Goal: Task Accomplishment & Management: Complete application form

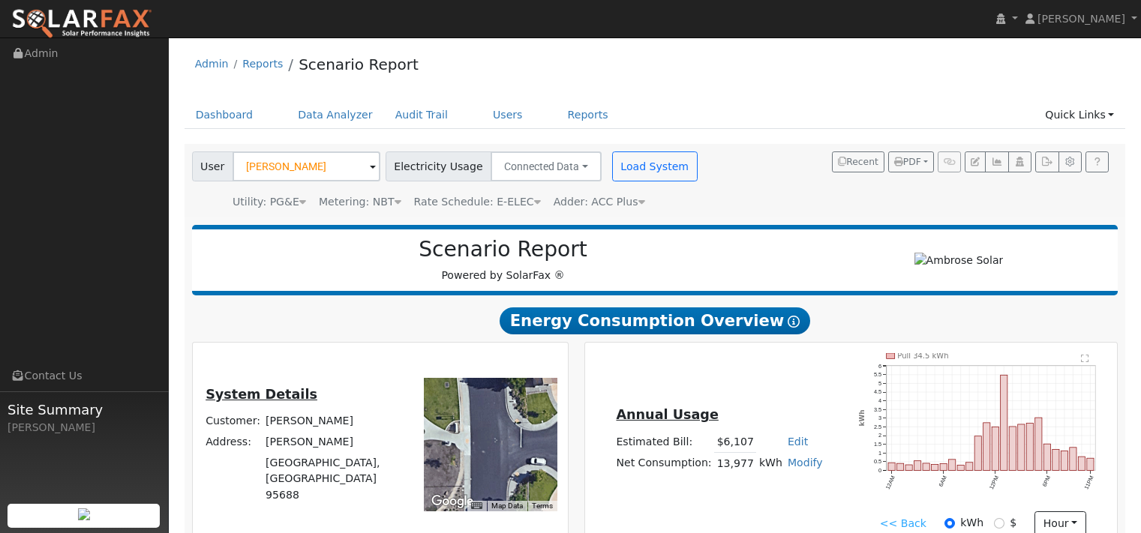
scroll to position [905, 0]
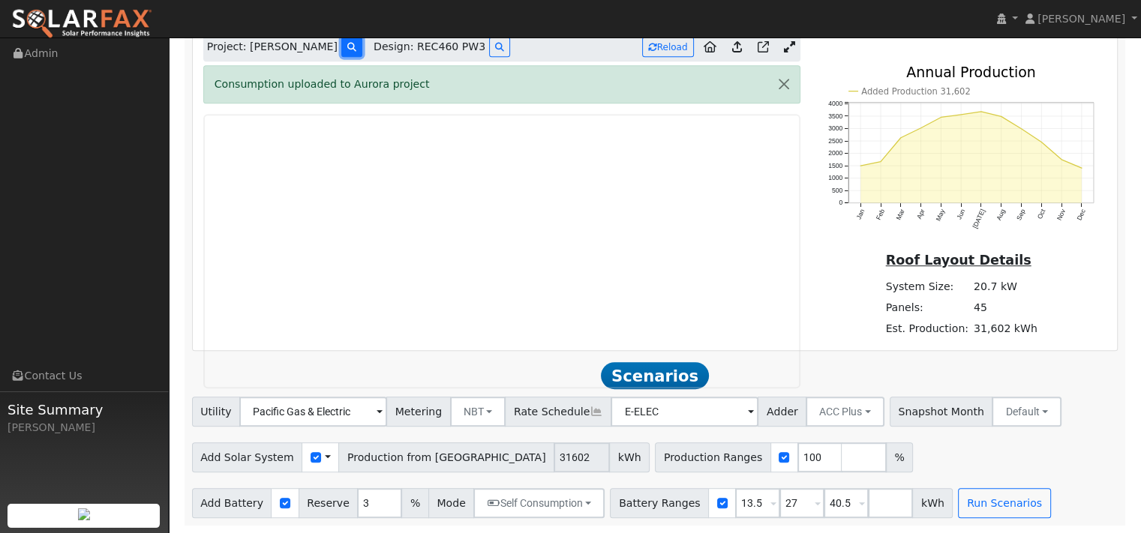
click at [350, 57] on button at bounding box center [351, 47] width 21 height 20
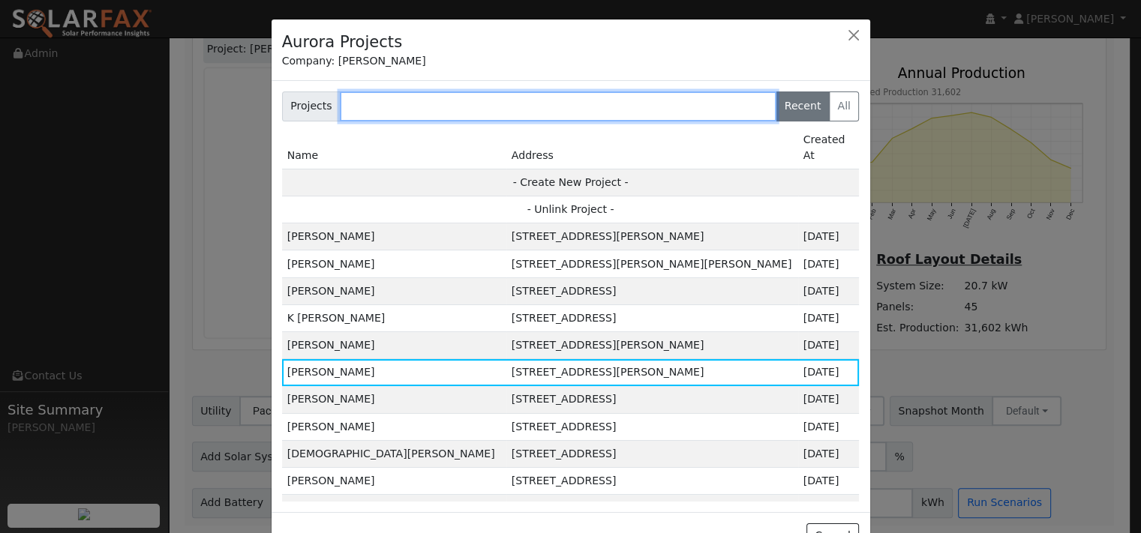
scroll to position [909, 0]
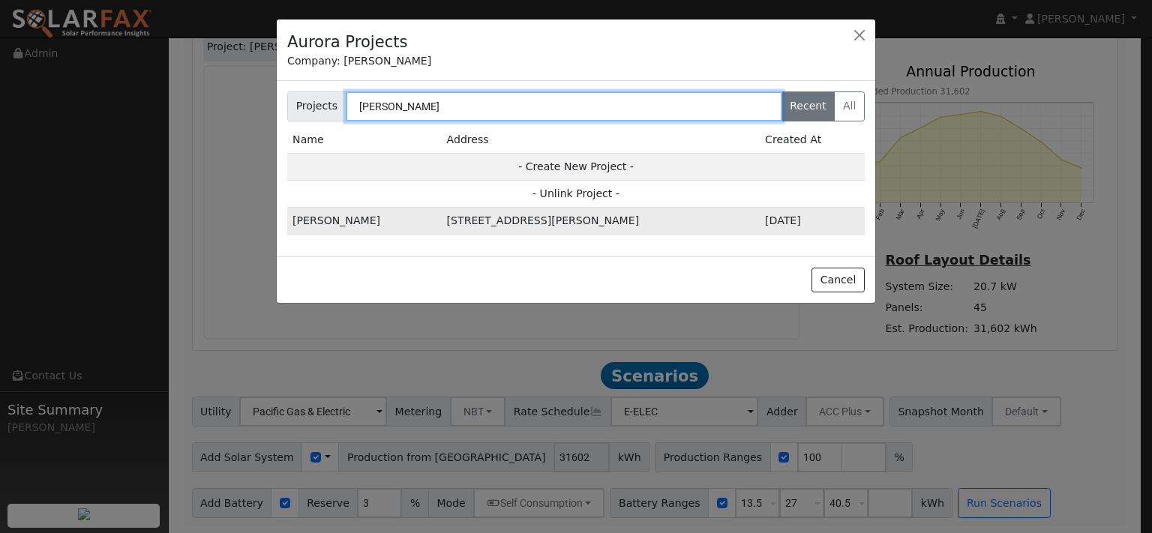
type input "cohrs"
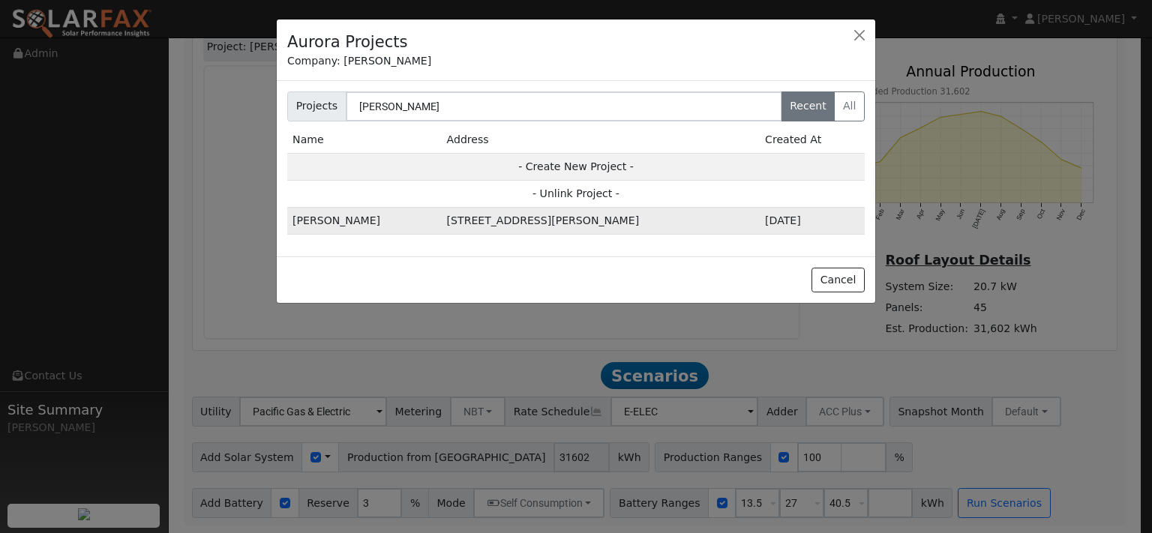
click at [475, 235] on td "[STREET_ADDRESS][PERSON_NAME]" at bounding box center [601, 221] width 318 height 27
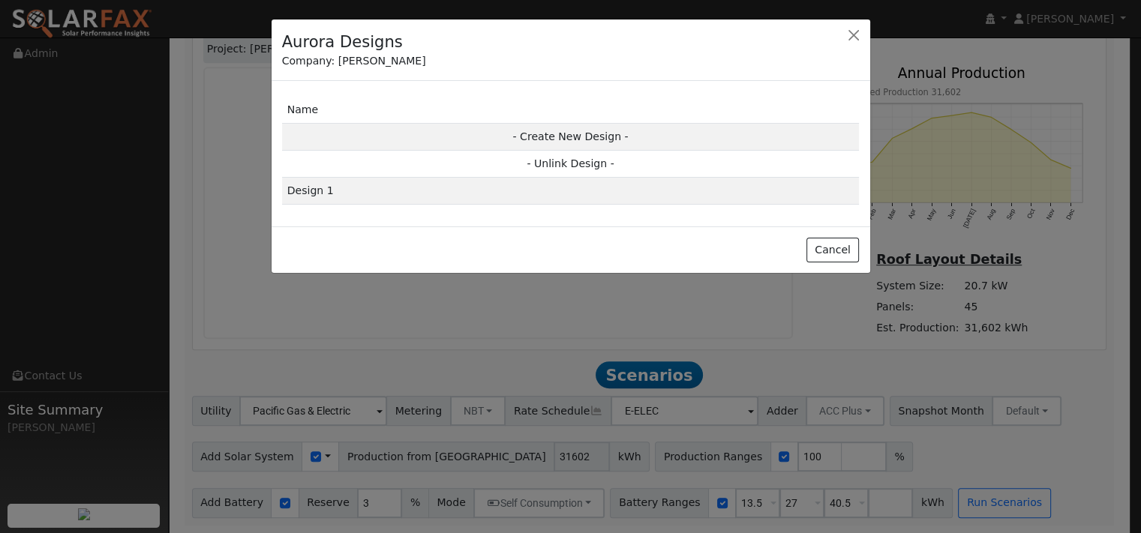
scroll to position [913, 0]
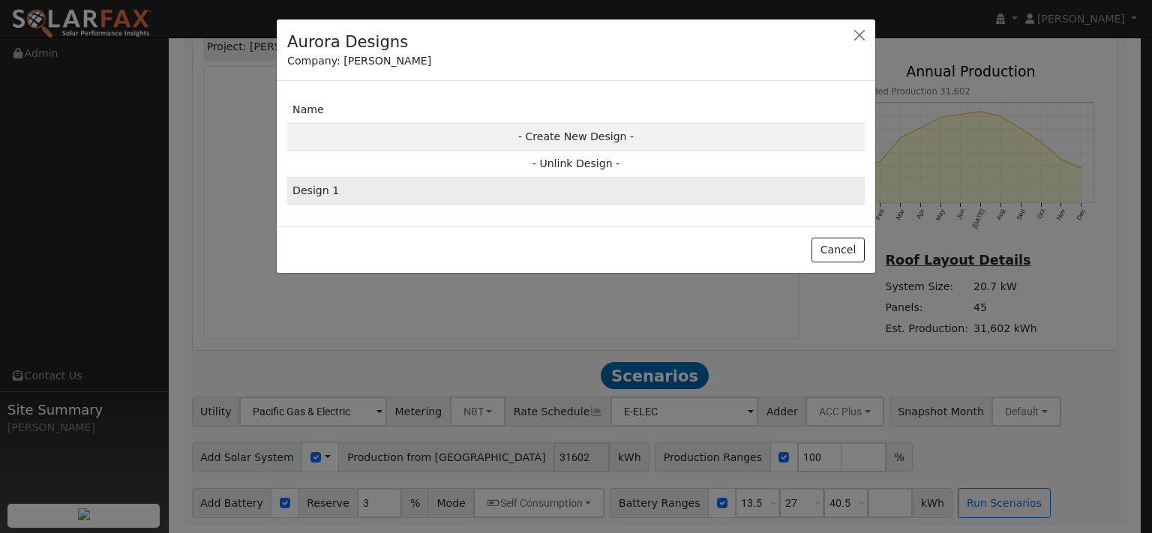
click at [326, 205] on td "Design 1" at bounding box center [576, 191] width 578 height 27
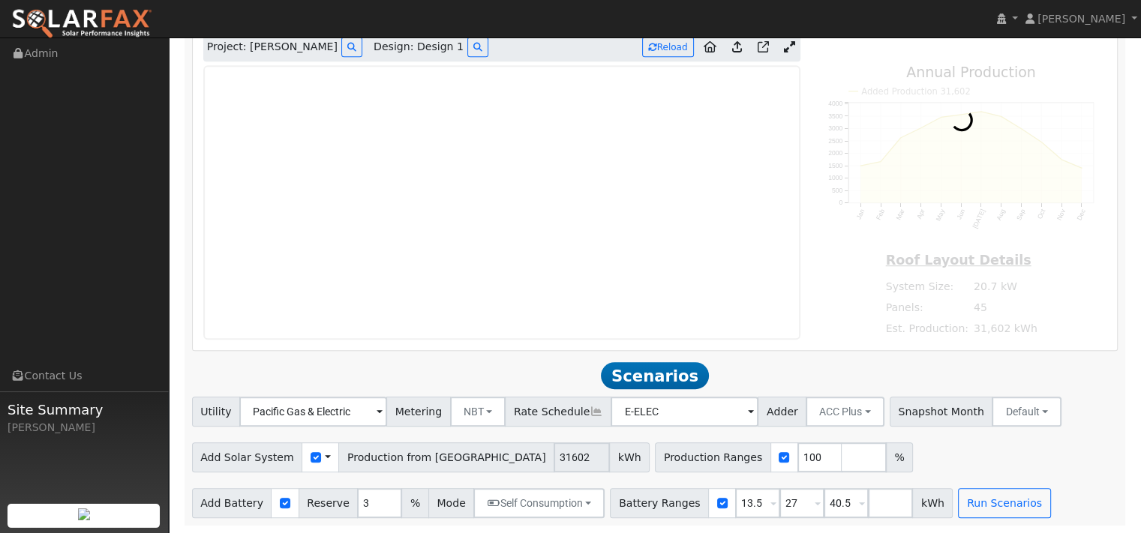
type input "15051"
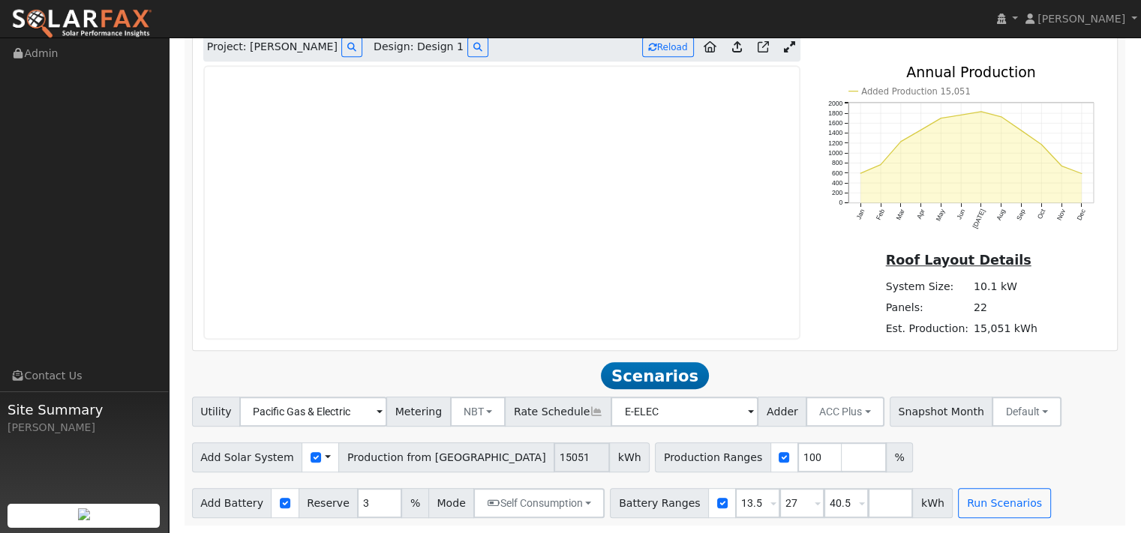
click at [732, 53] on icon at bounding box center [737, 46] width 10 height 11
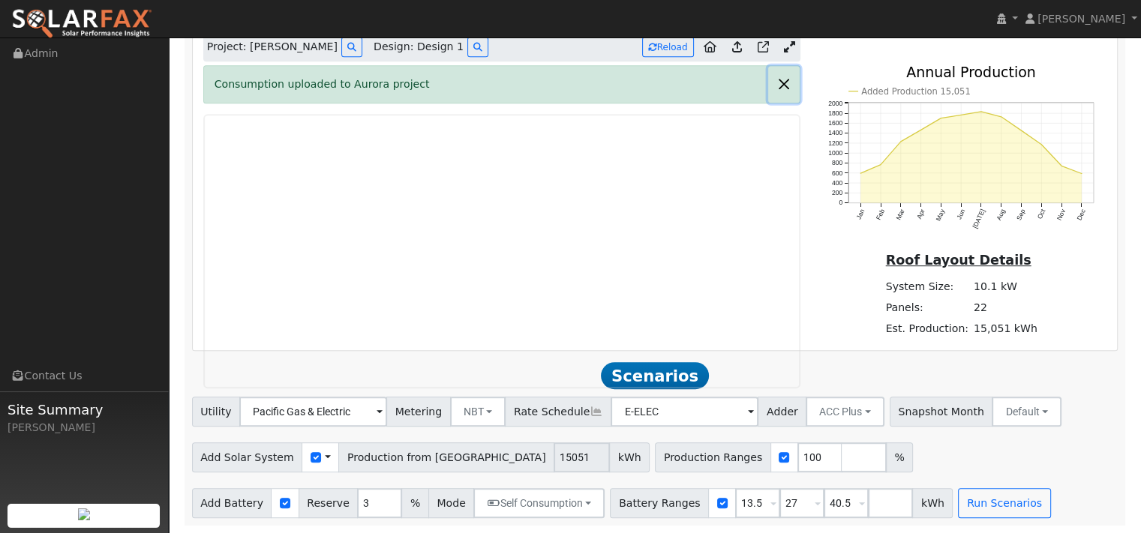
click at [778, 103] on button "button" at bounding box center [784, 84] width 32 height 37
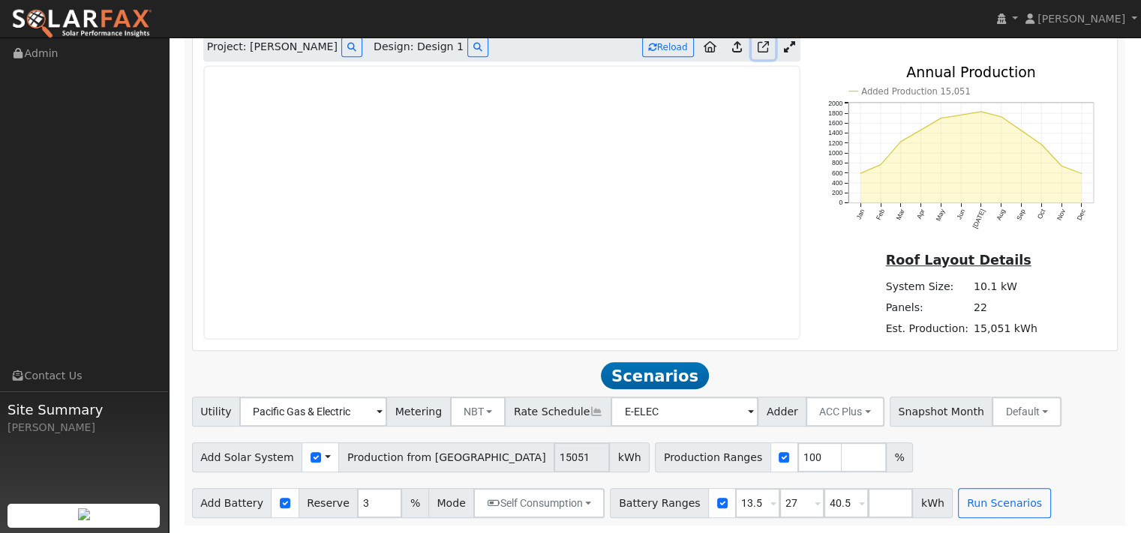
click at [758, 53] on icon at bounding box center [763, 46] width 11 height 11
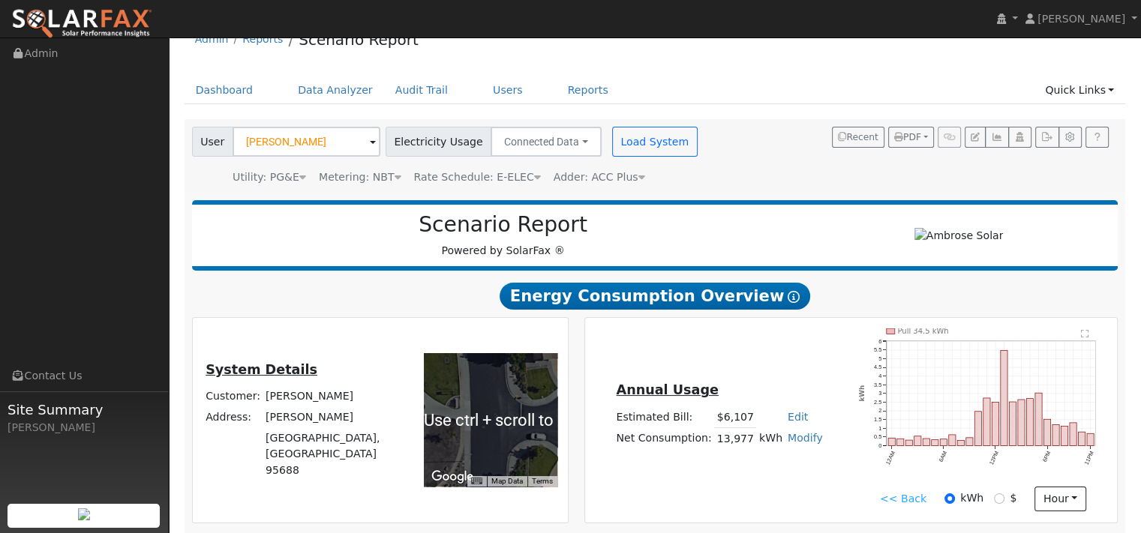
scroll to position [0, 0]
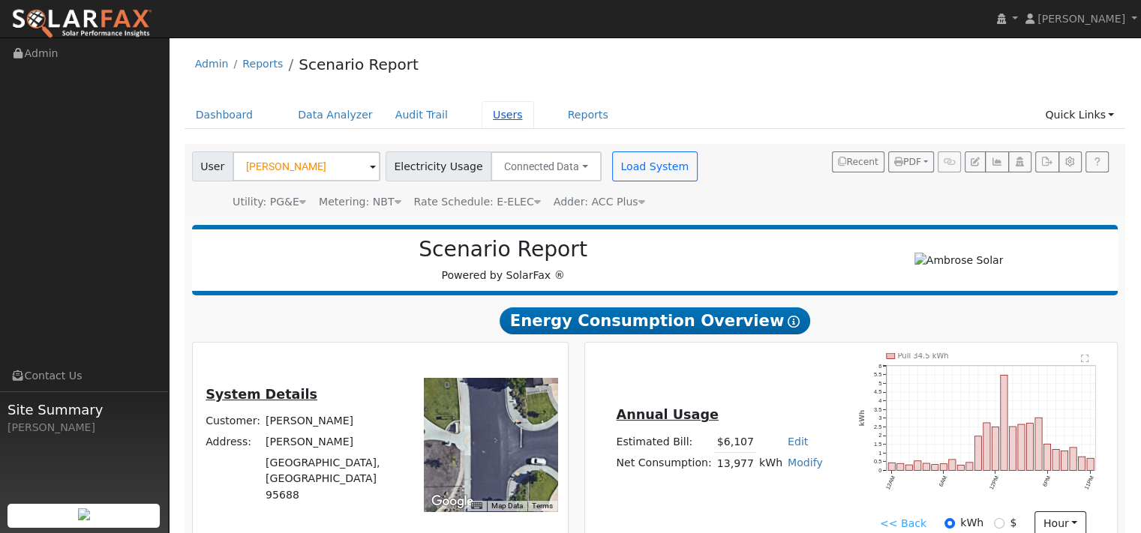
click at [534, 129] on link "Users" at bounding box center [508, 115] width 53 height 28
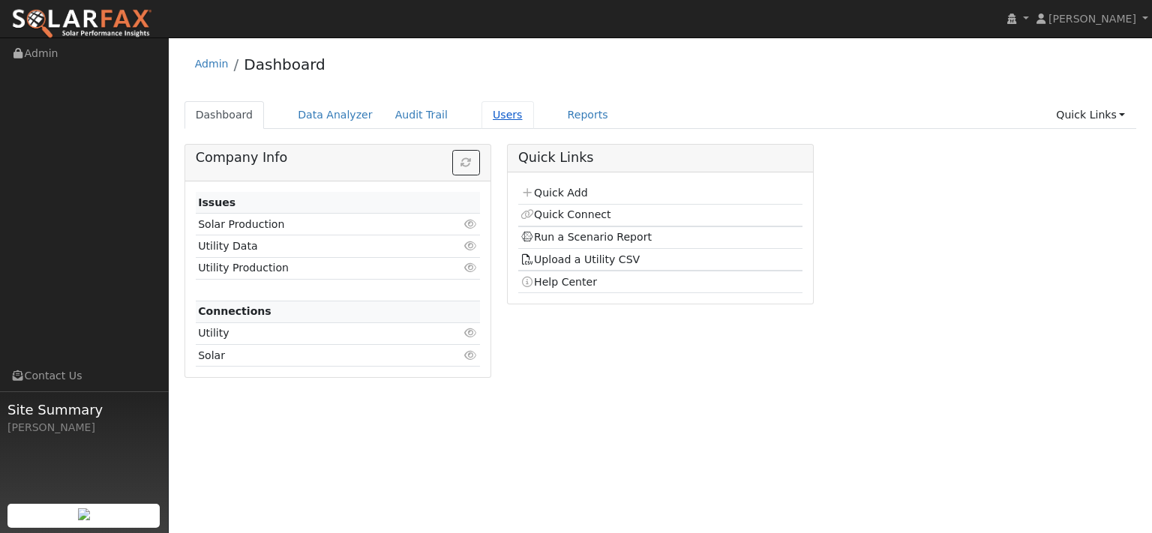
click at [534, 125] on link "Users" at bounding box center [508, 115] width 53 height 28
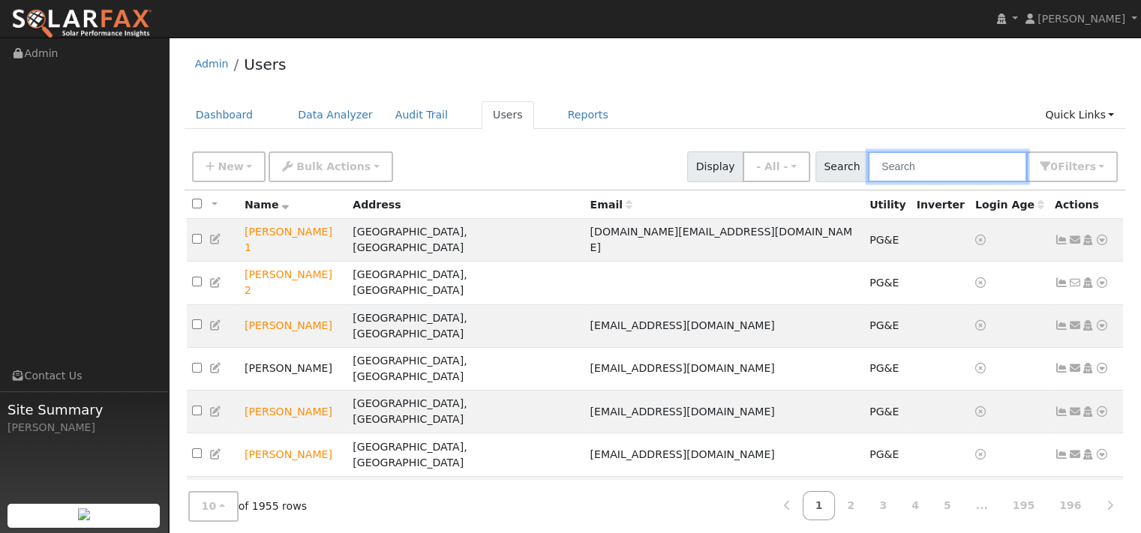
click at [900, 182] on input "text" at bounding box center [947, 167] width 159 height 31
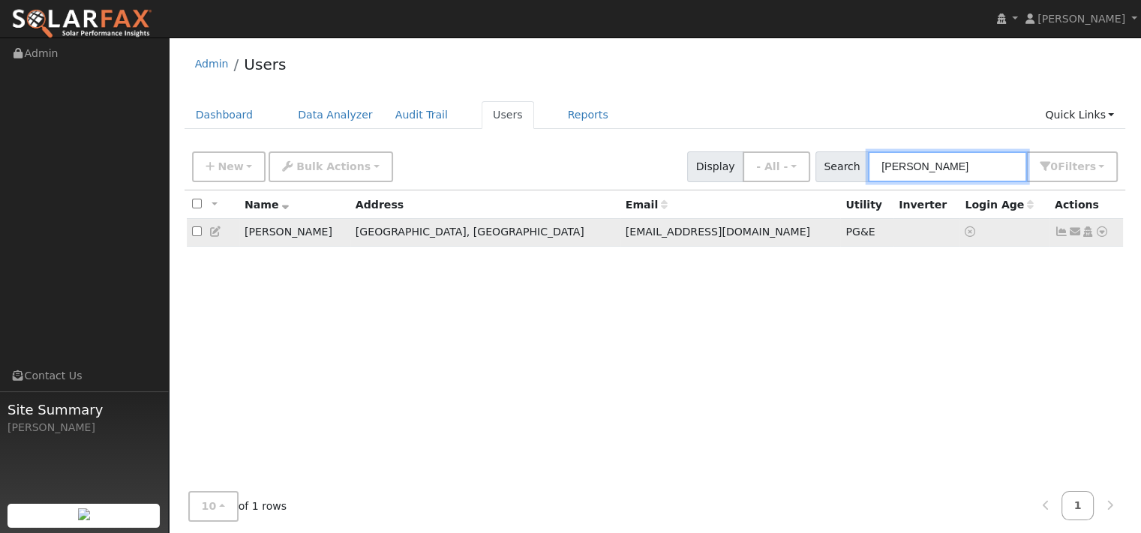
type input "amy barber"
click at [1095, 237] on icon at bounding box center [1102, 232] width 14 height 11
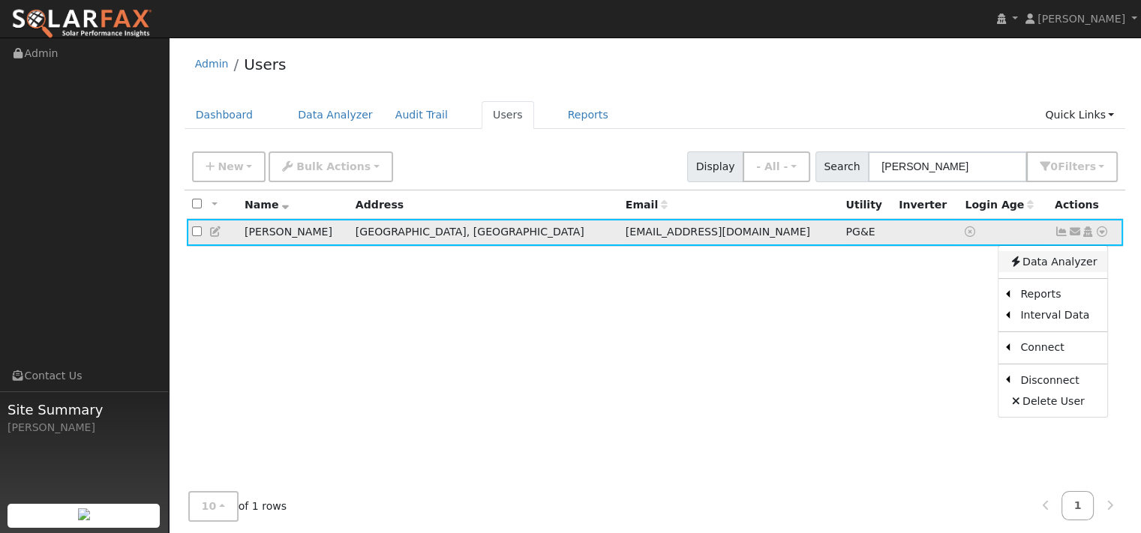
click at [1031, 272] on link "Data Analyzer" at bounding box center [1052, 261] width 109 height 21
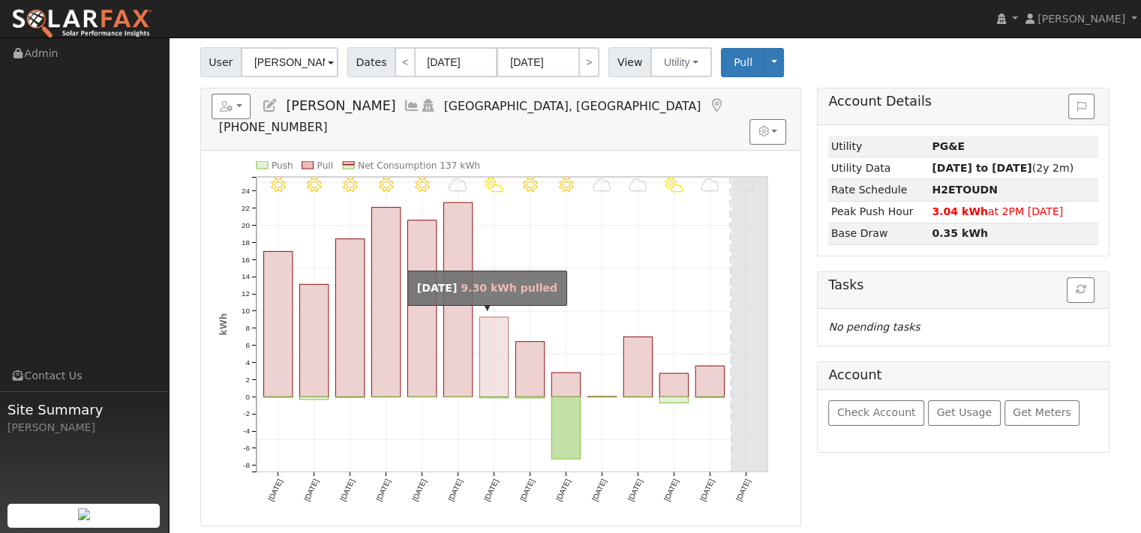
scroll to position [75, 0]
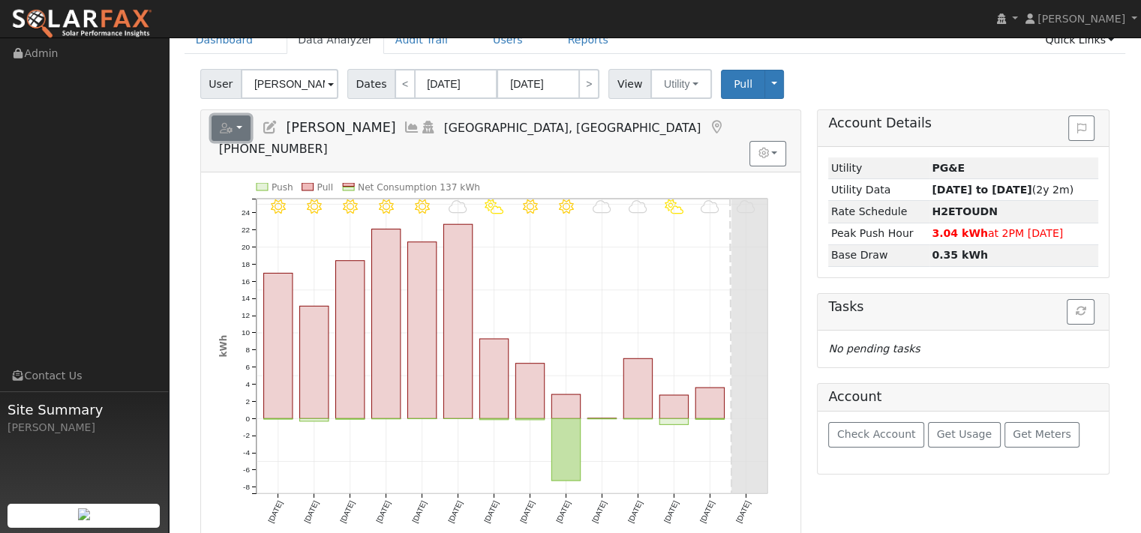
click at [251, 141] on button "button" at bounding box center [232, 129] width 40 height 26
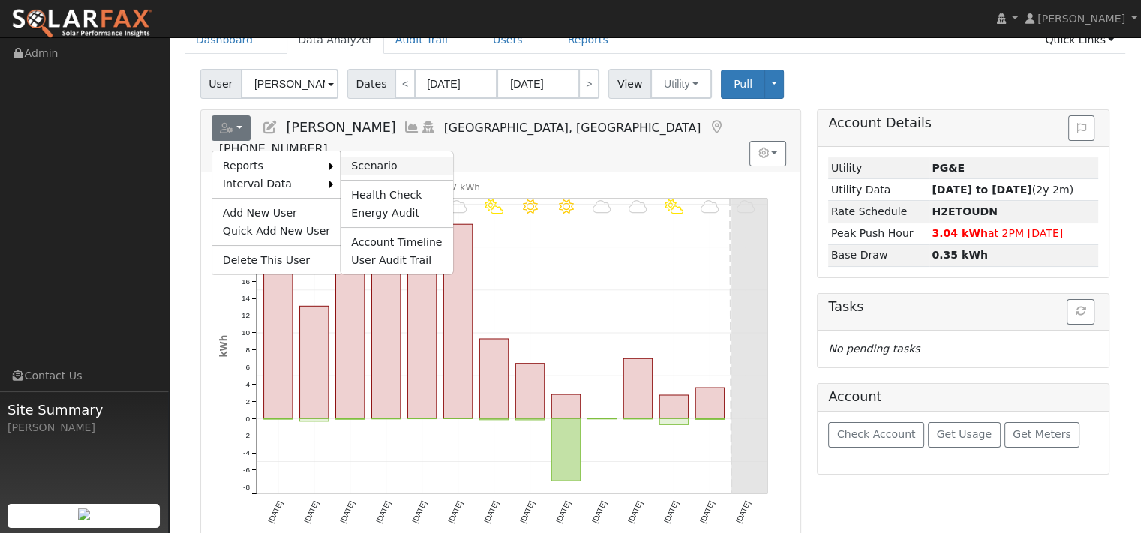
click at [404, 175] on link "Scenario" at bounding box center [397, 166] width 112 height 18
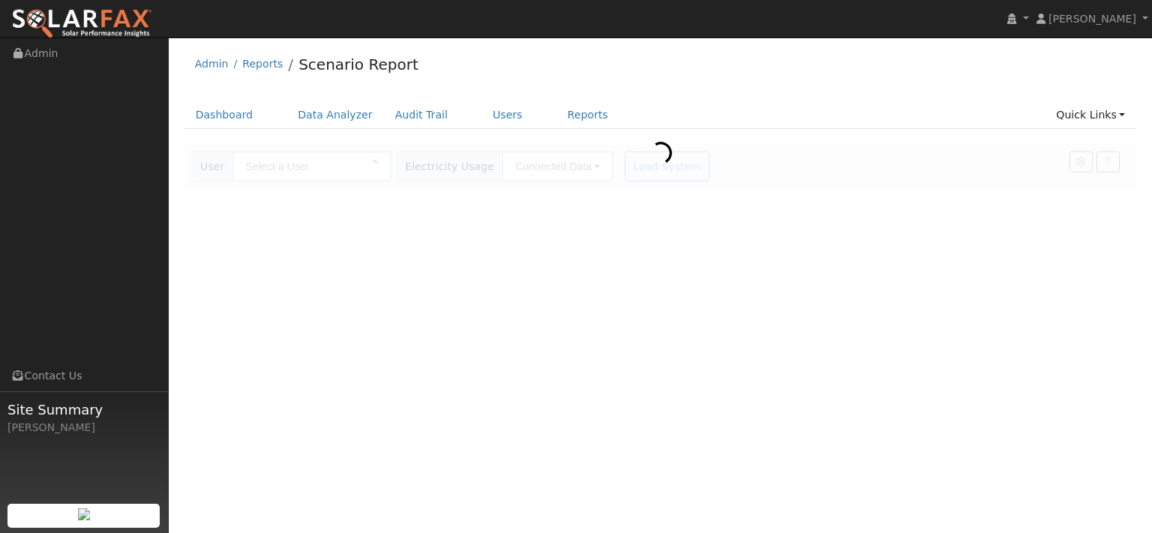
type input "[PERSON_NAME]"
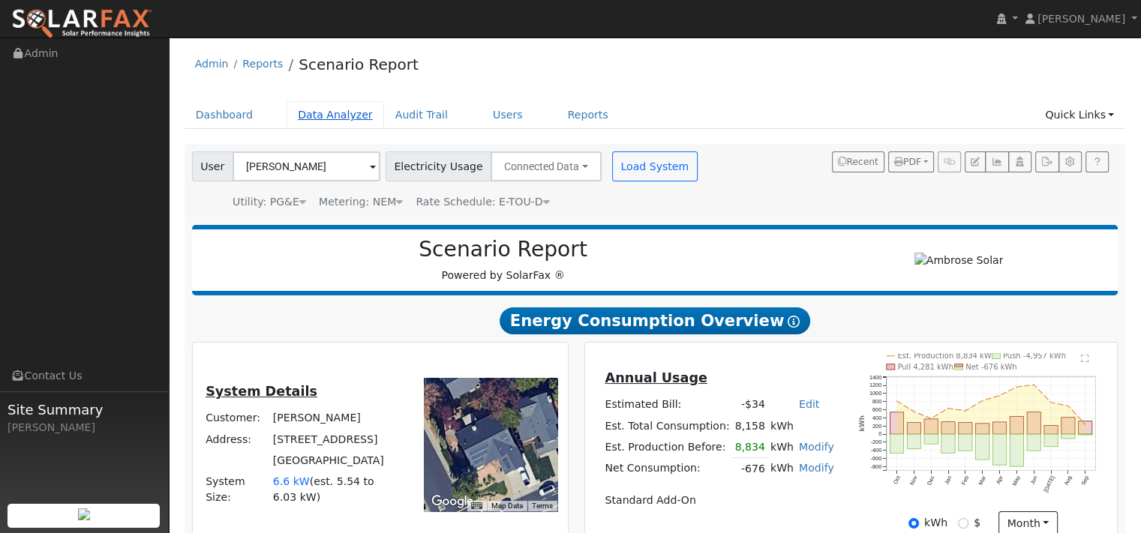
click at [378, 125] on link "Data Analyzer" at bounding box center [336, 115] width 98 height 28
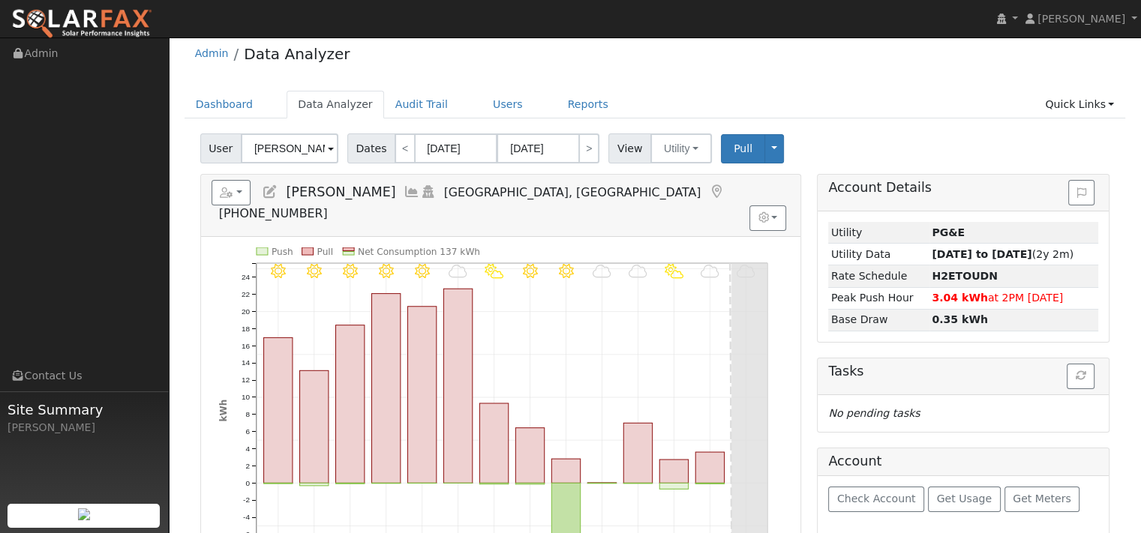
scroll to position [75, 0]
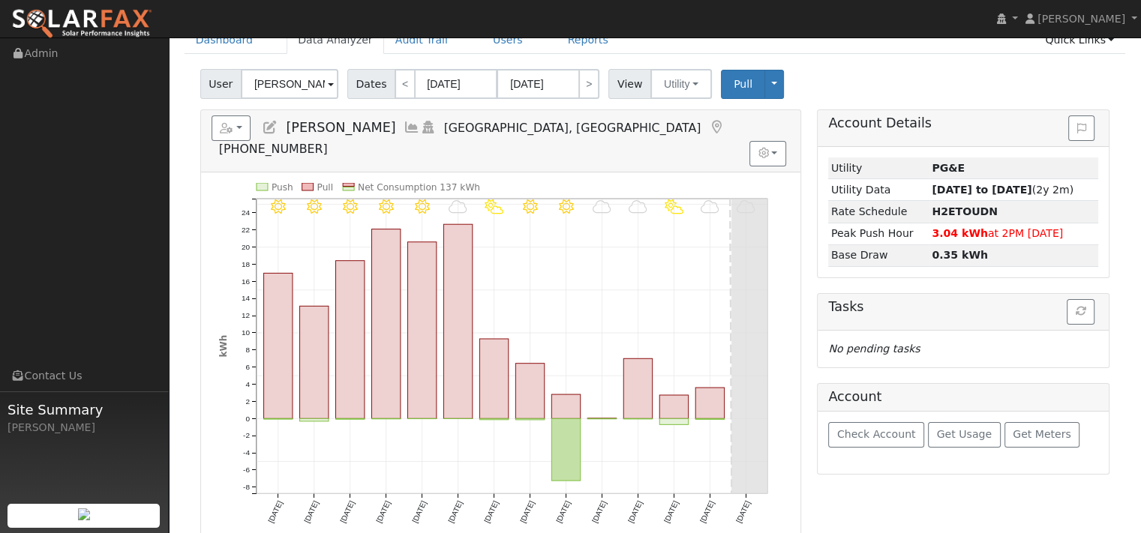
click at [415, 134] on icon at bounding box center [412, 128] width 17 height 14
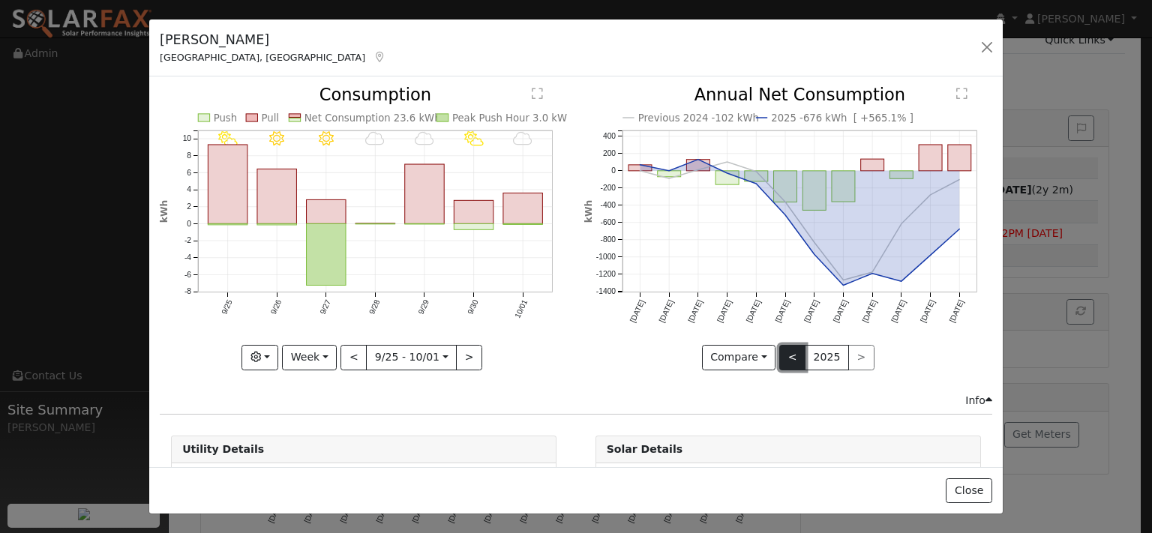
click at [788, 371] on button "<" at bounding box center [792, 358] width 26 height 26
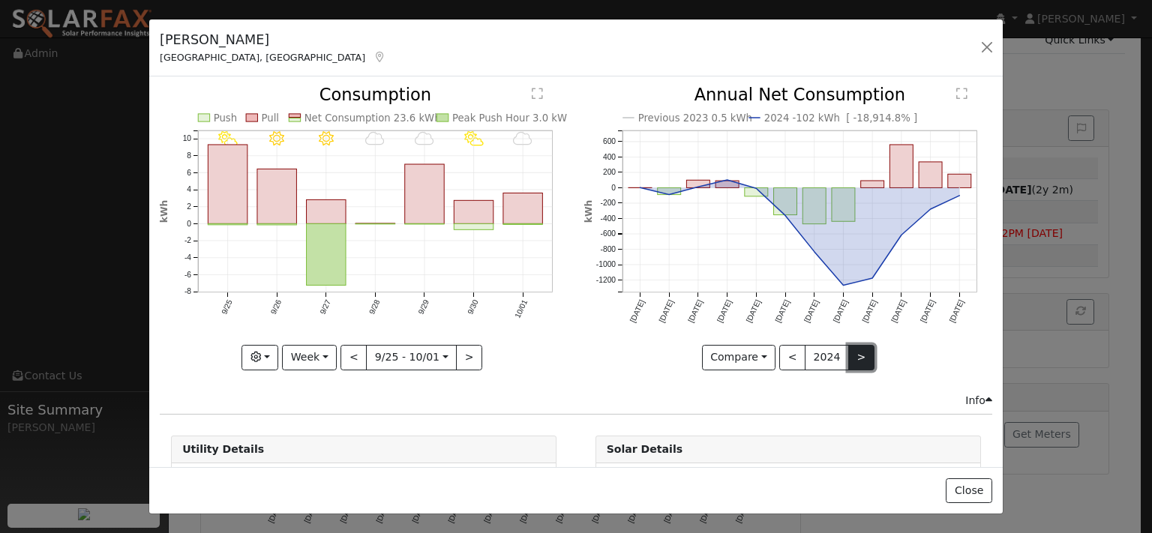
click at [859, 371] on button ">" at bounding box center [861, 358] width 26 height 26
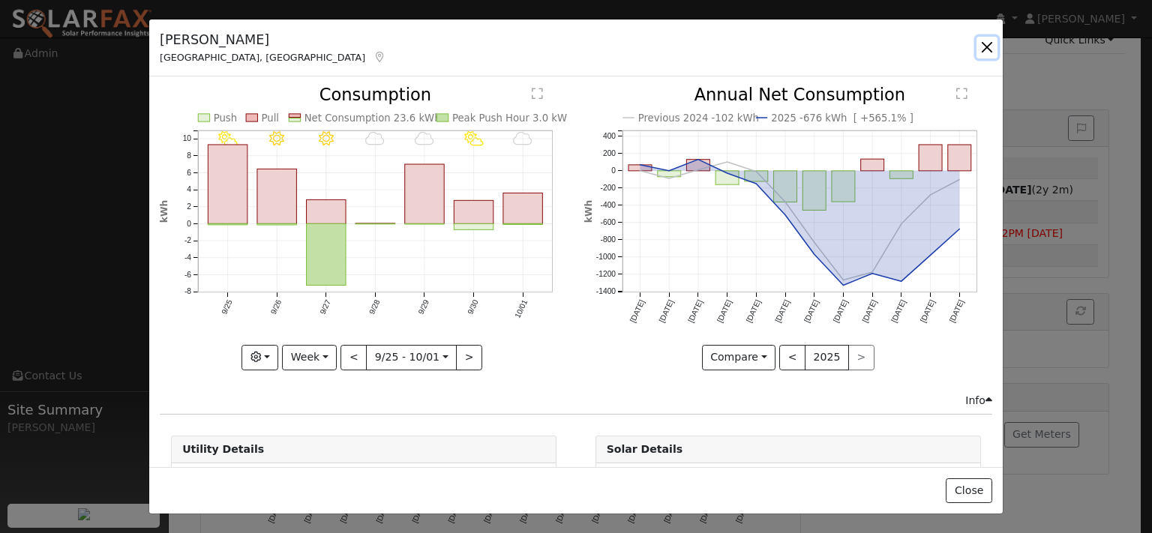
click at [977, 58] on button "button" at bounding box center [987, 47] width 21 height 21
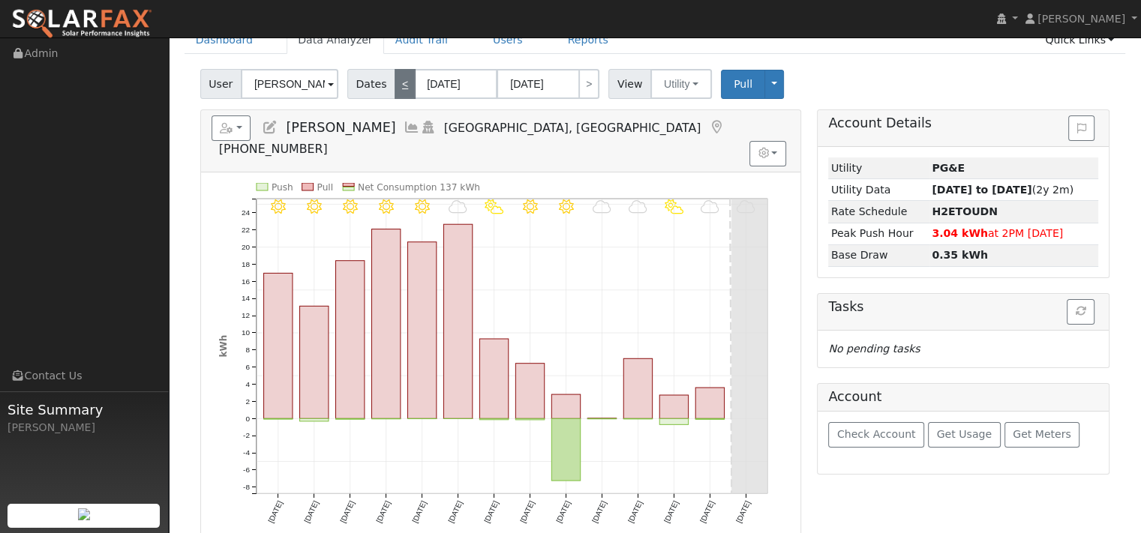
click at [416, 99] on link "<" at bounding box center [405, 84] width 21 height 30
type input "09/05/2025"
type input "09/18/2025"
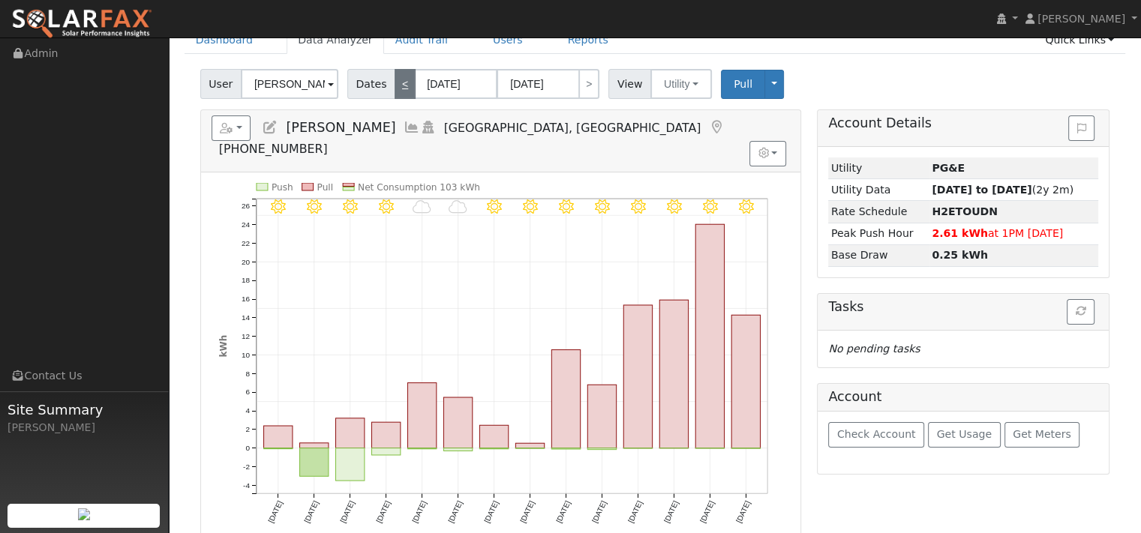
click at [416, 99] on link "<" at bounding box center [405, 84] width 21 height 30
type input "08/22/2025"
type input "09/04/2025"
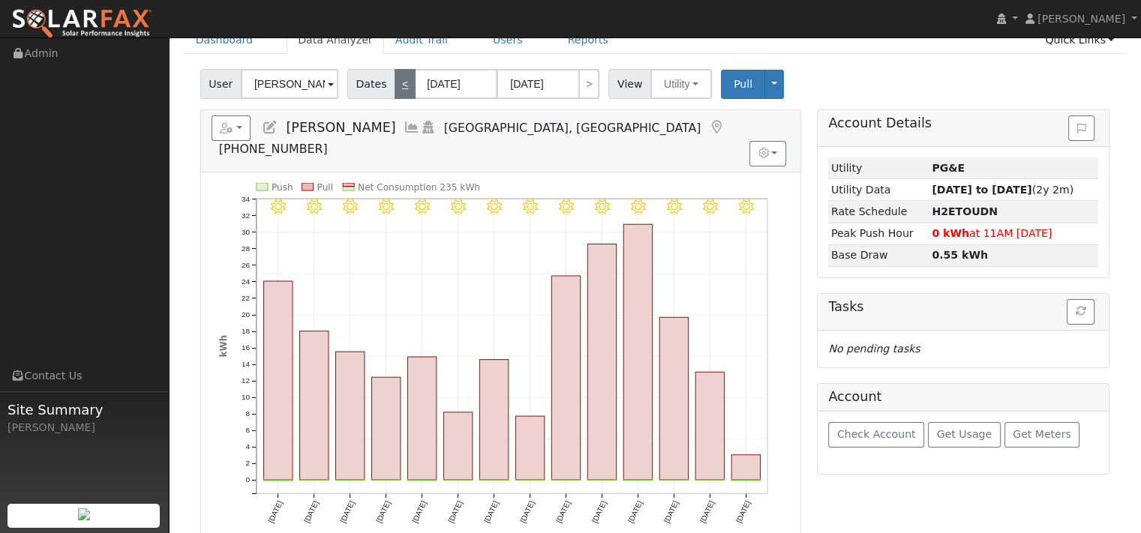
click at [416, 99] on link "<" at bounding box center [405, 84] width 21 height 30
type input "08/08/2025"
type input "08/21/2025"
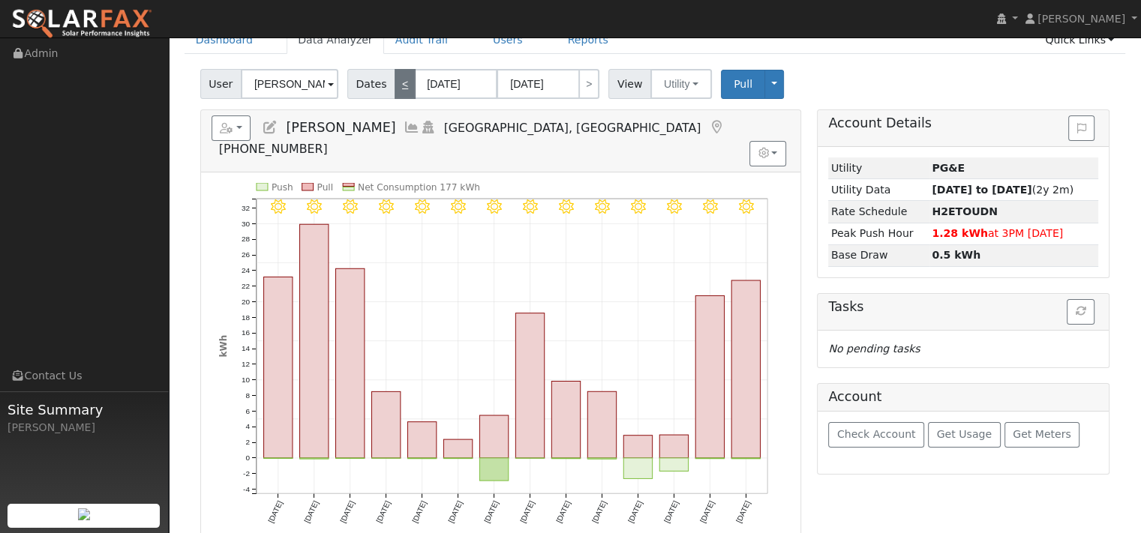
click at [416, 99] on link "<" at bounding box center [405, 84] width 21 height 30
type input "07/25/2025"
type input "08/07/2025"
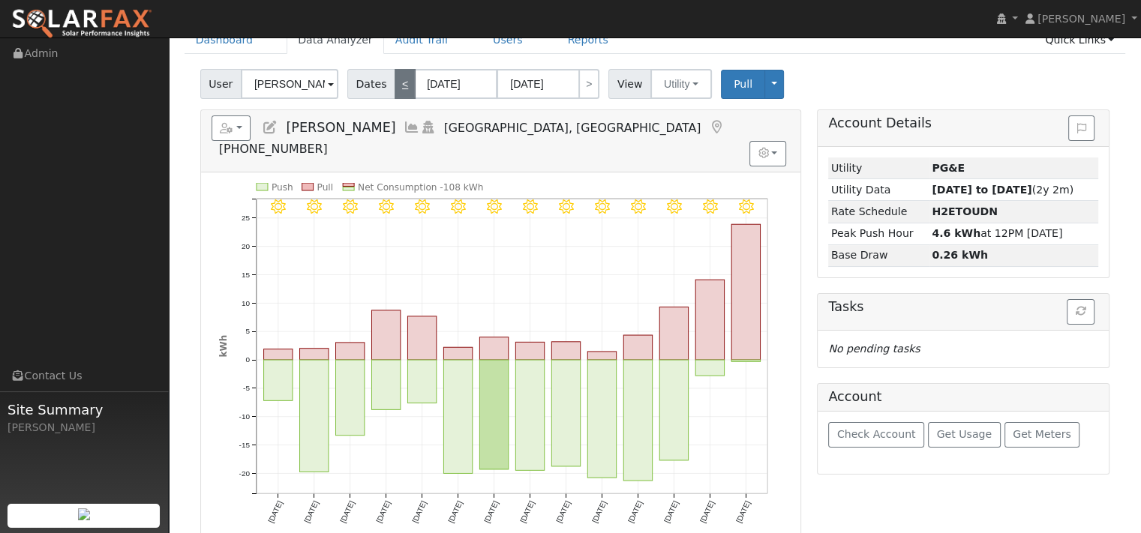
click at [416, 99] on link "<" at bounding box center [405, 84] width 21 height 30
type input "07/11/2025"
type input "07/24/2025"
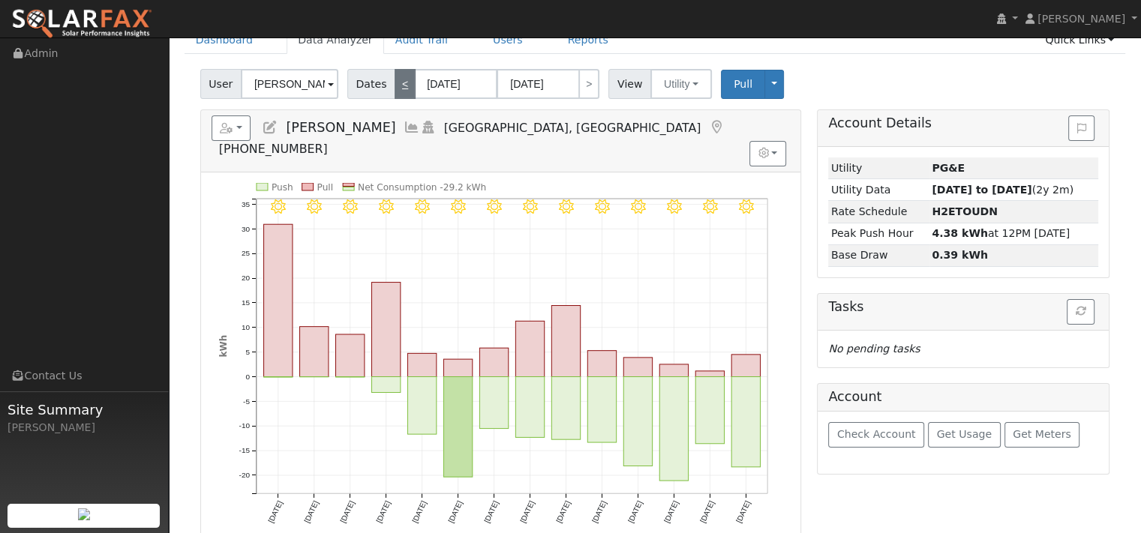
click at [416, 99] on link "<" at bounding box center [405, 84] width 21 height 30
type input "06/27/2025"
type input "07/10/2025"
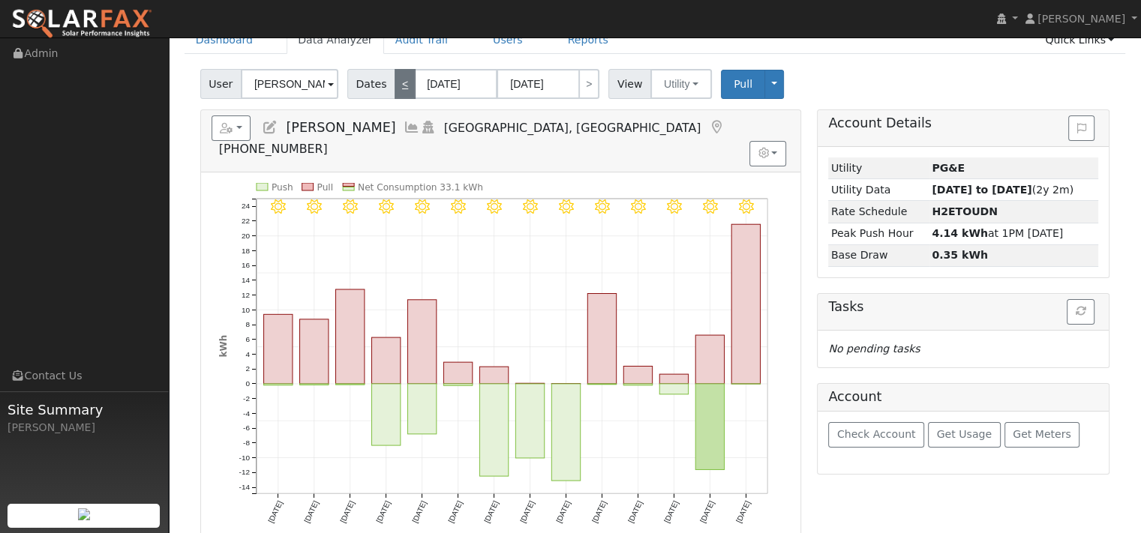
click at [416, 99] on link "<" at bounding box center [405, 84] width 21 height 30
type input "06/13/2025"
type input "06/26/2025"
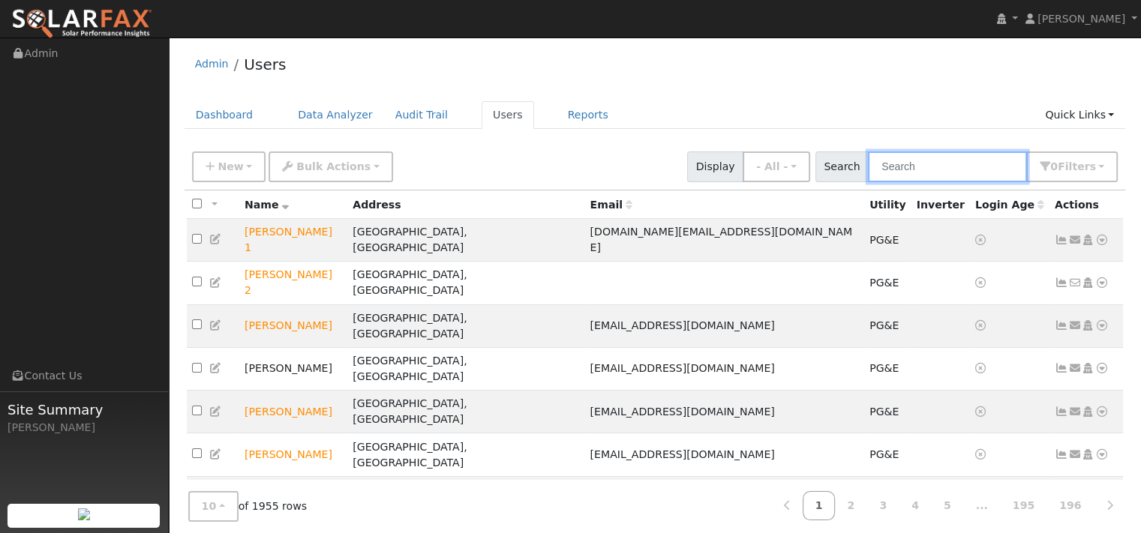
click at [868, 176] on input "text" at bounding box center [947, 167] width 159 height 31
click at [233, 129] on link "Dashboard" at bounding box center [225, 115] width 80 height 28
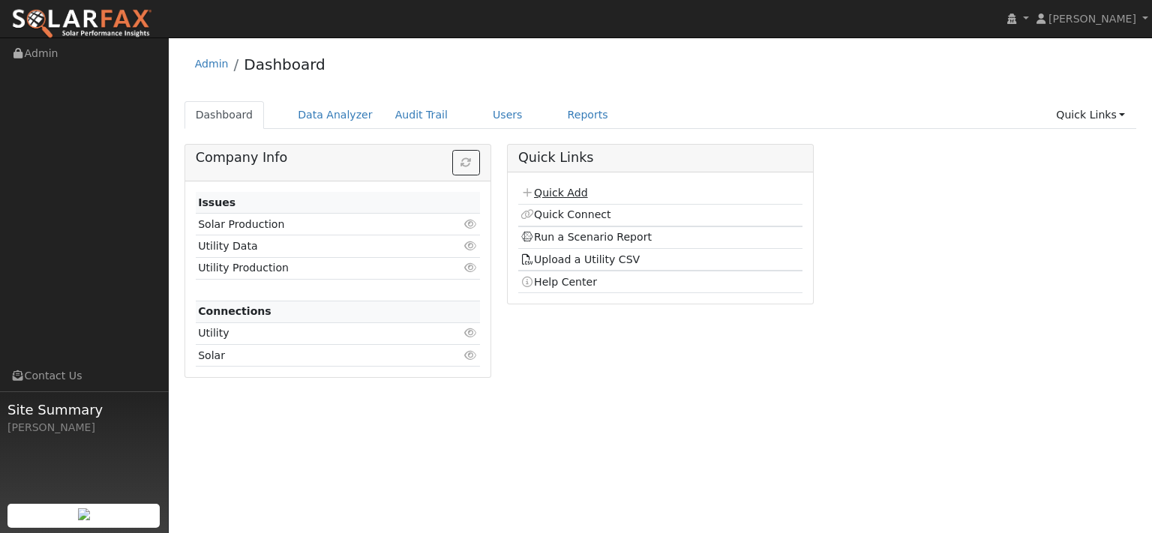
click at [587, 199] on link "Quick Add" at bounding box center [554, 193] width 67 height 12
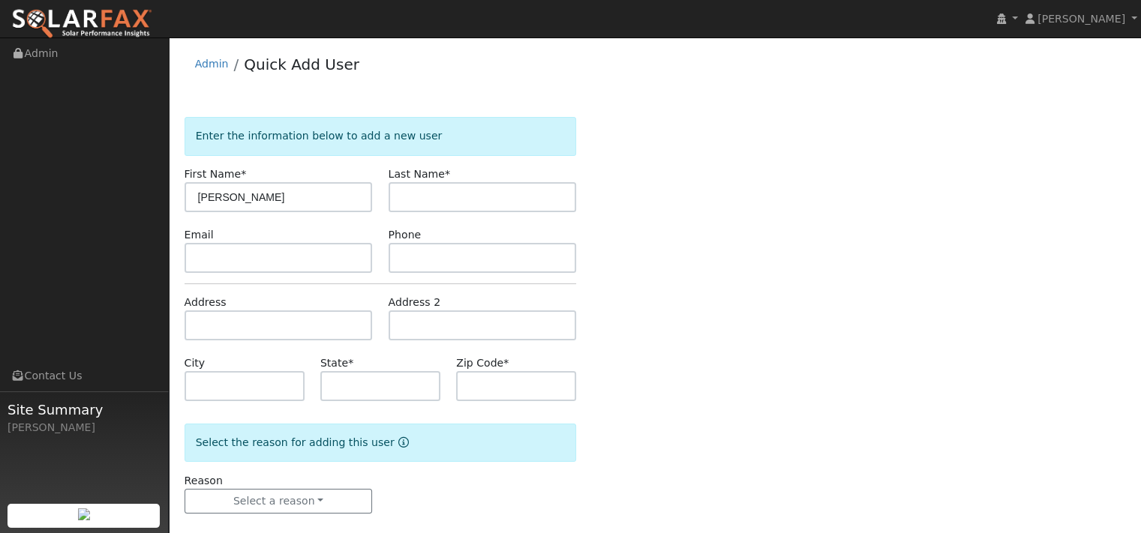
type input "[PERSON_NAME]"
type input "Natali"
click at [273, 341] on input "text" at bounding box center [279, 326] width 188 height 30
type input "[STREET_ADDRESS]"
type input "[GEOGRAPHIC_DATA]"
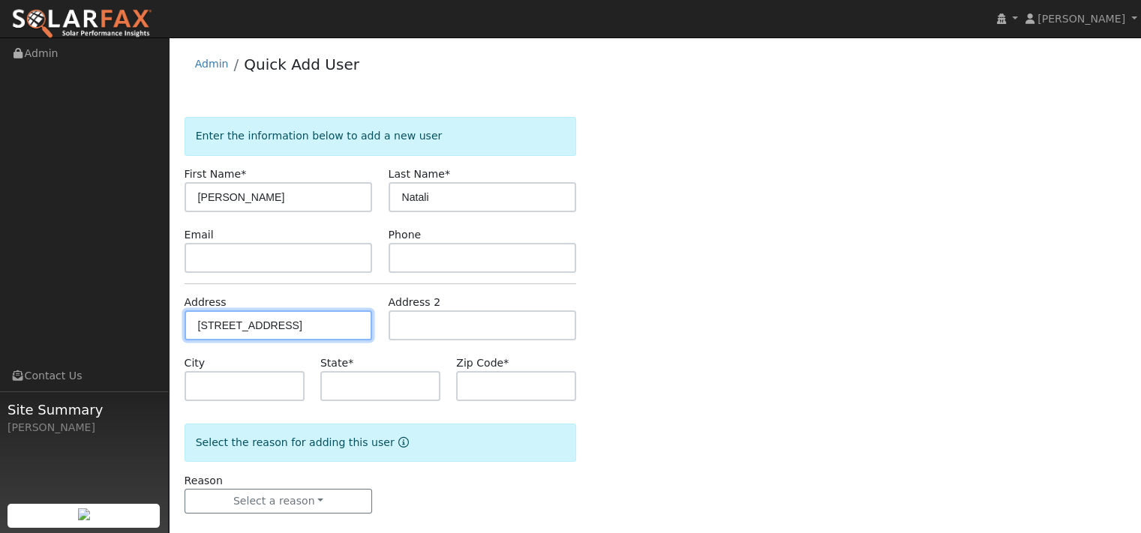
type input "CA"
type input "94534"
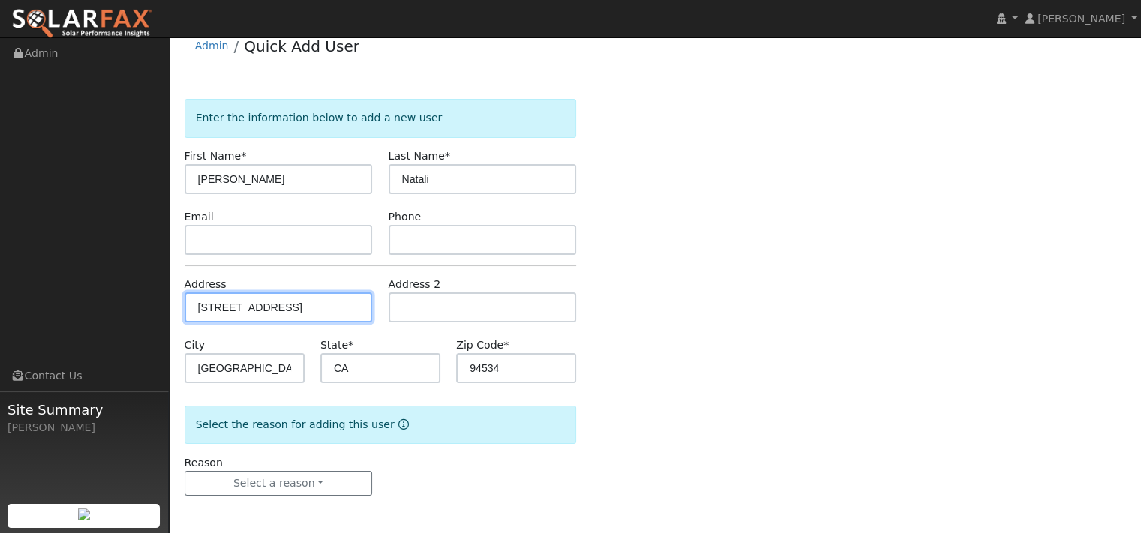
scroll to position [83, 0]
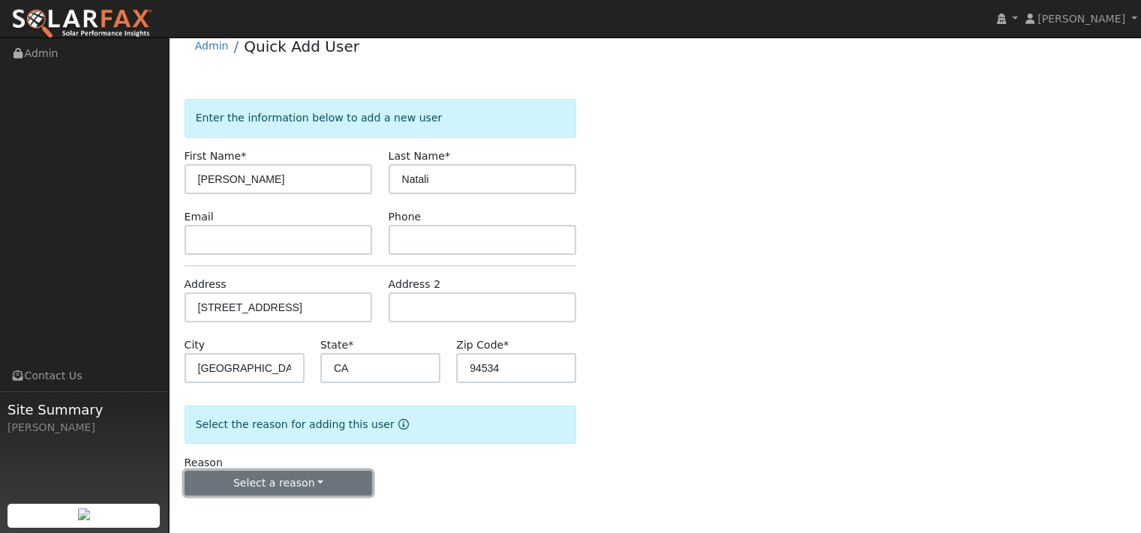
click at [295, 471] on button "Select a reason" at bounding box center [279, 484] width 188 height 26
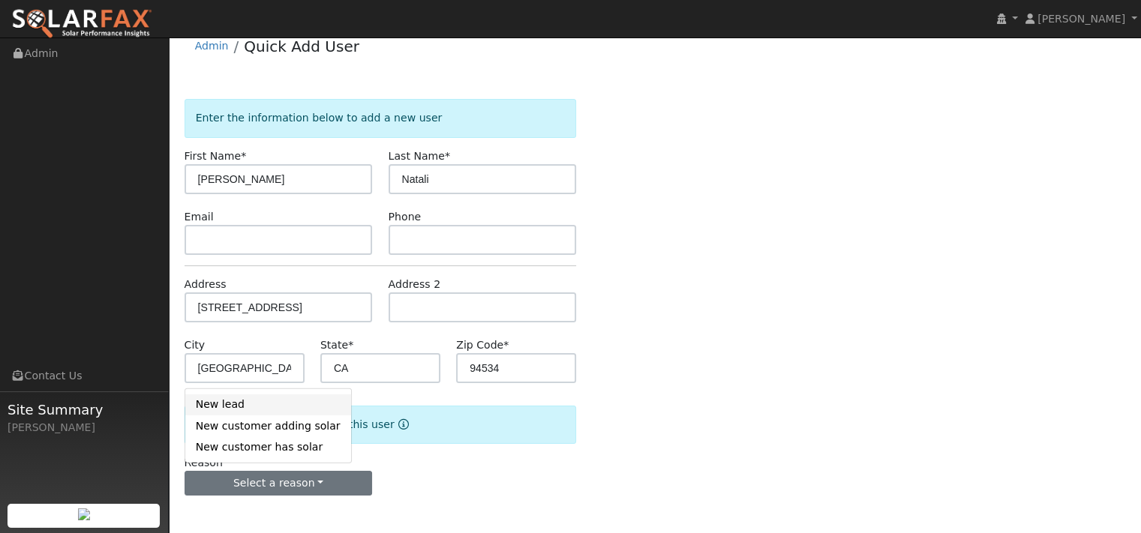
click at [248, 395] on link "New lead" at bounding box center [268, 405] width 166 height 21
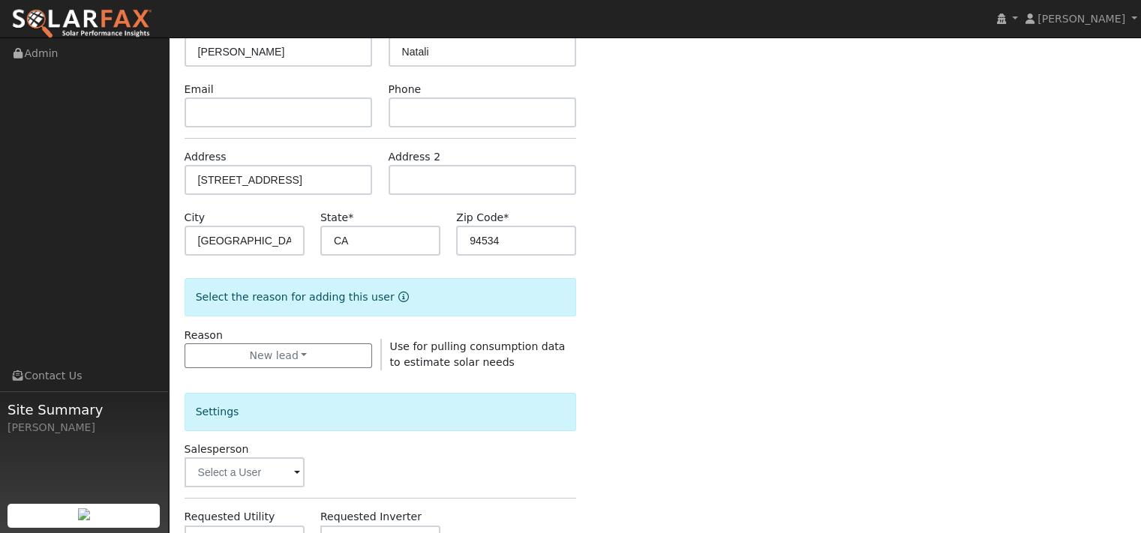
scroll to position [308, 0]
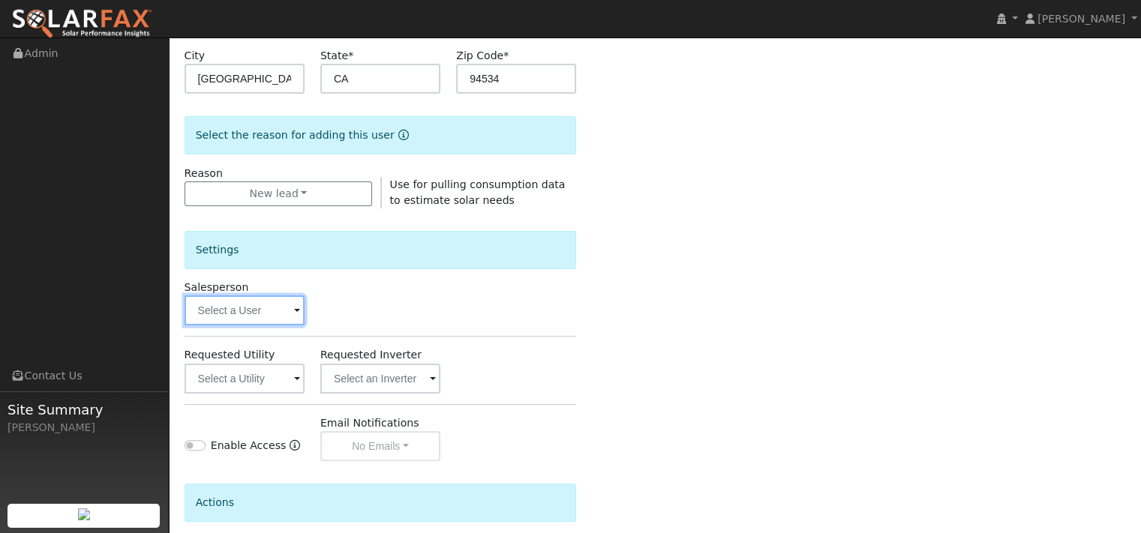
click at [275, 326] on input "text" at bounding box center [245, 311] width 120 height 30
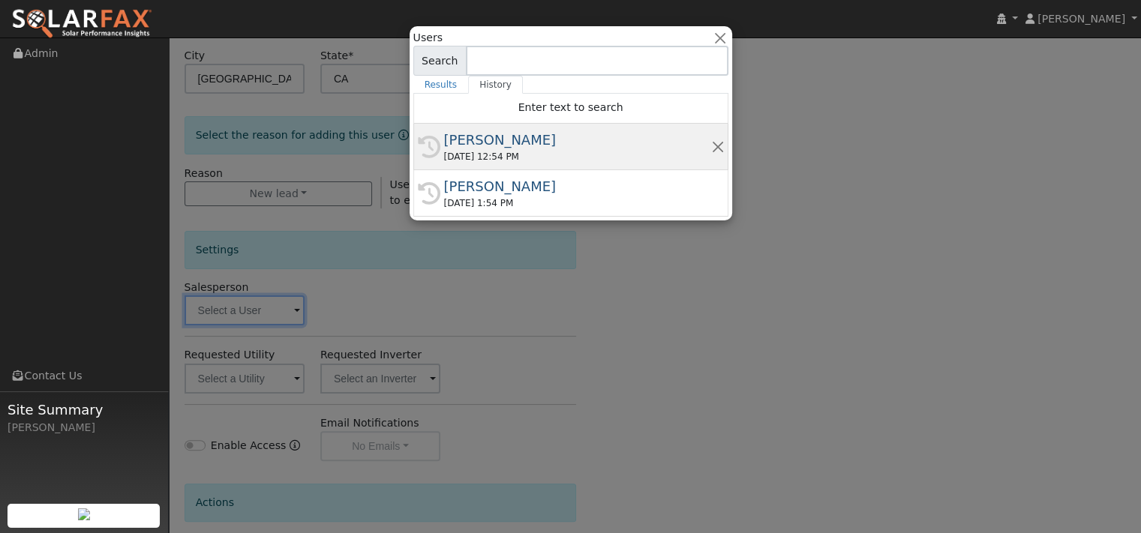
click at [480, 150] on div "[PERSON_NAME]" at bounding box center [577, 140] width 267 height 20
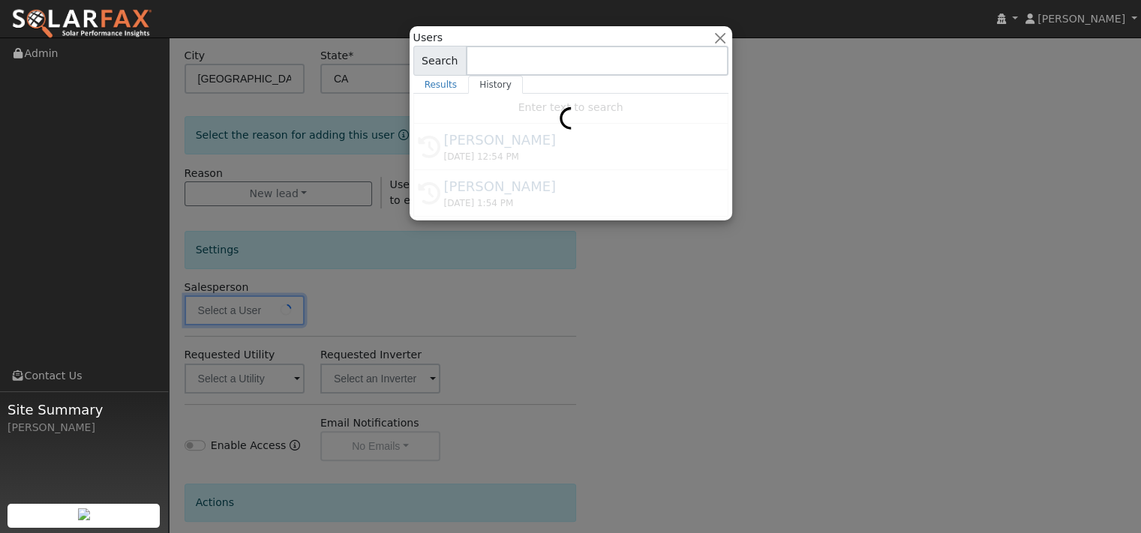
type input "[PERSON_NAME]"
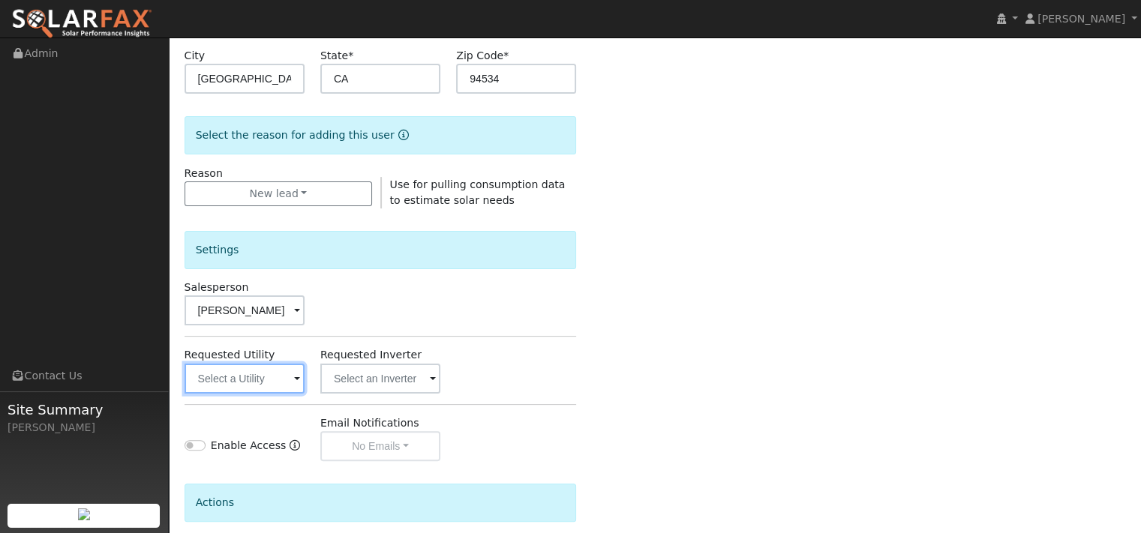
click at [257, 394] on input "text" at bounding box center [245, 379] width 120 height 30
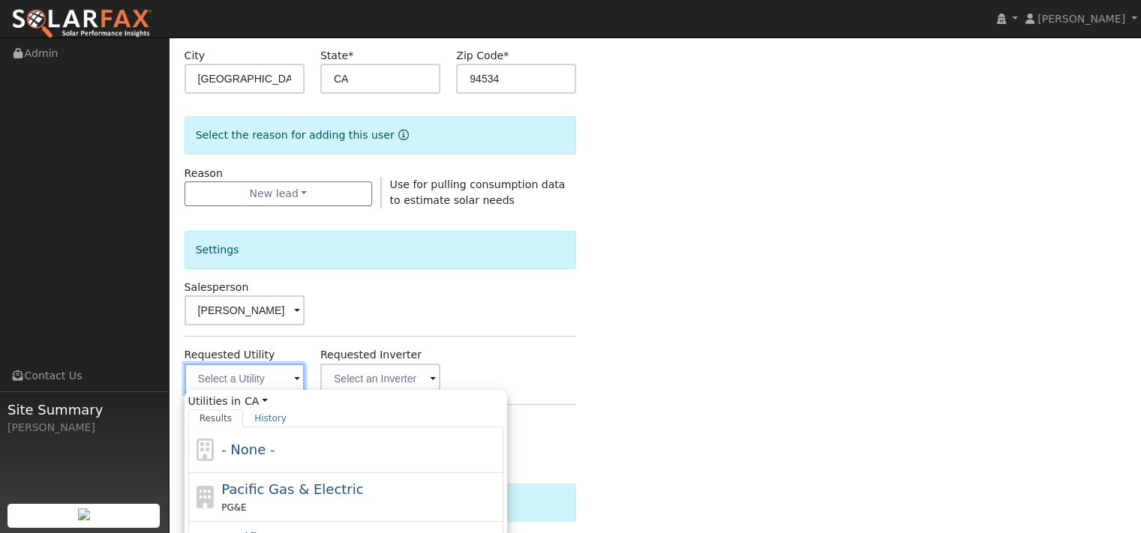
scroll to position [533, 0]
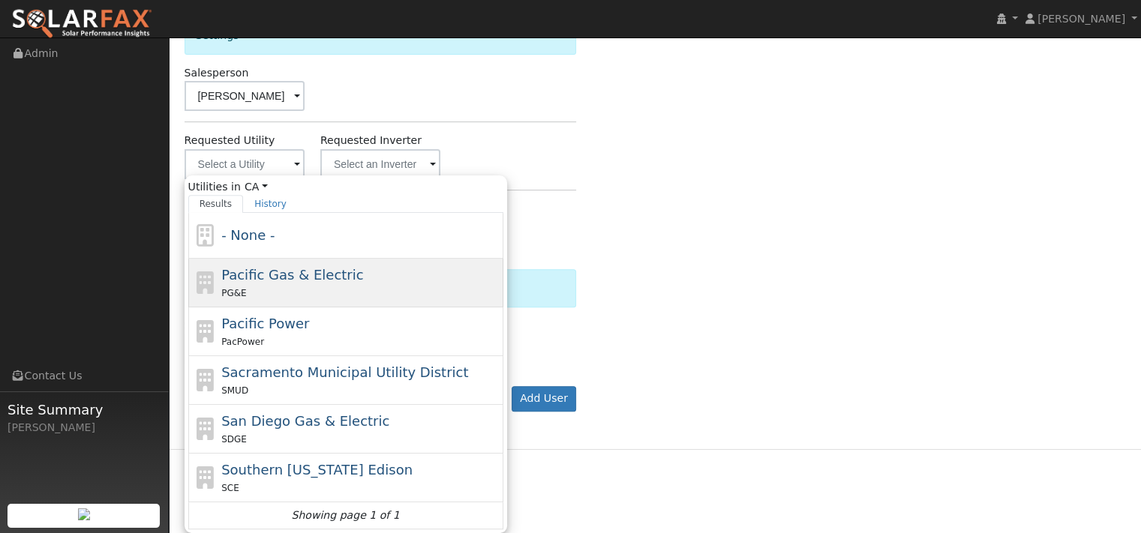
click at [252, 283] on span "Pacific Gas & Electric" at bounding box center [292, 275] width 142 height 16
type input "Pacific Gas & Electric"
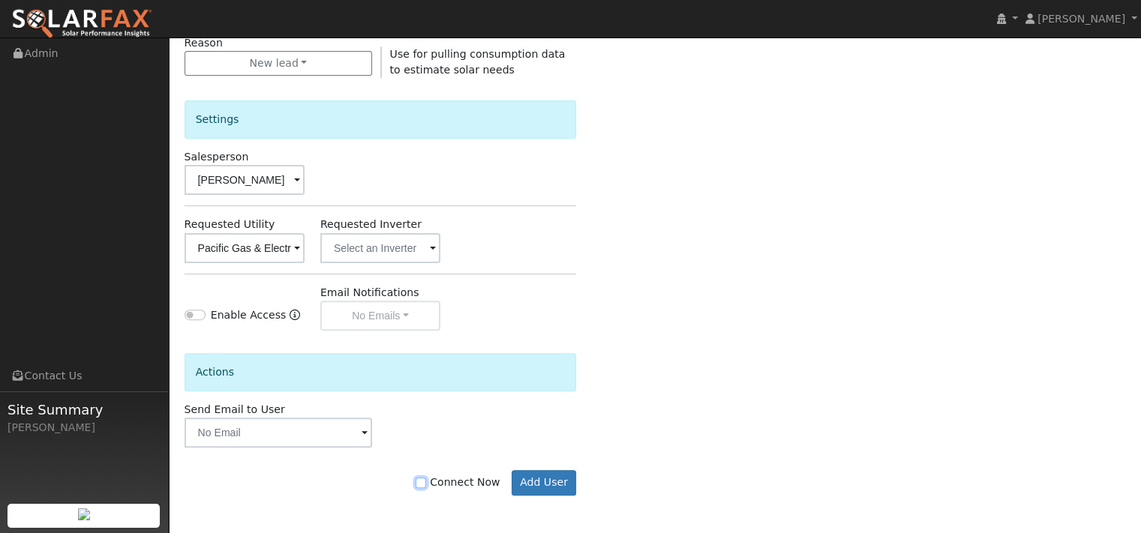
click at [416, 488] on input "Connect Now" at bounding box center [421, 483] width 11 height 11
checkbox input "true"
click at [530, 496] on button "Add User" at bounding box center [544, 483] width 65 height 26
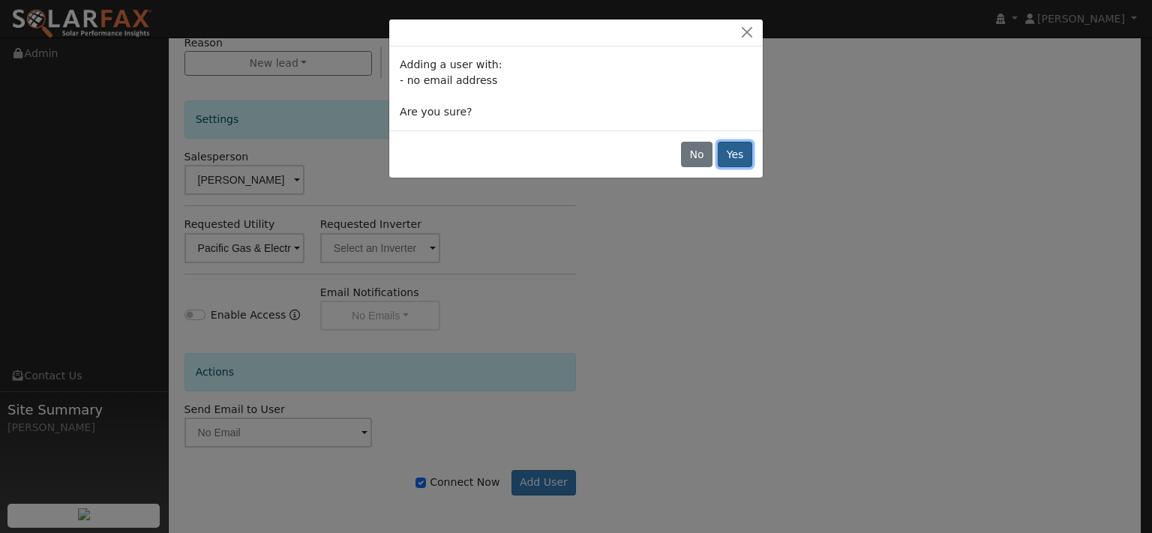
click at [724, 167] on button "Yes" at bounding box center [735, 155] width 35 height 26
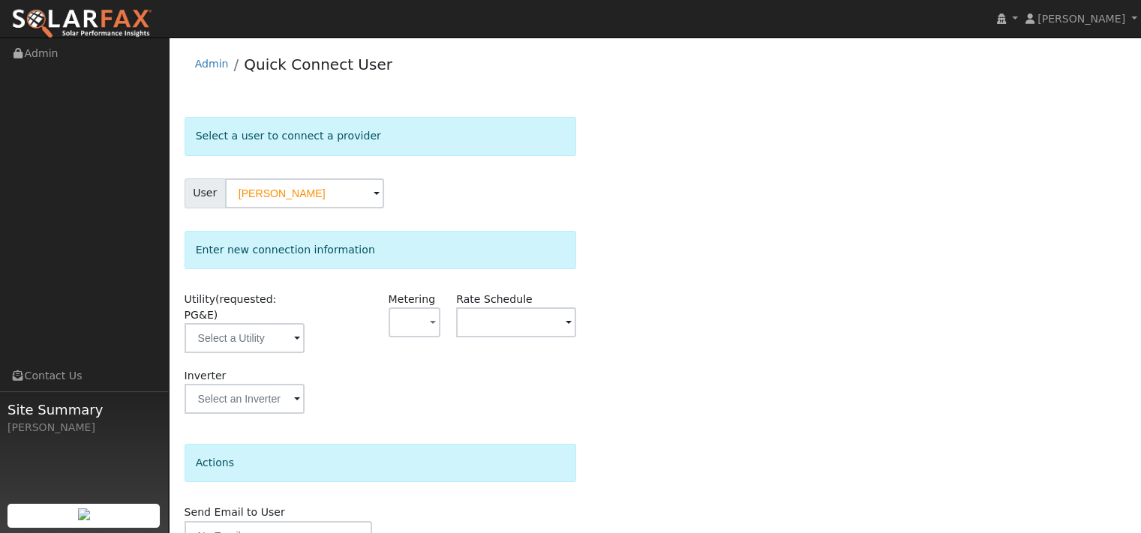
click at [724, 198] on div "Select a user to connect a provider User [PERSON_NAME] Account Default Account …" at bounding box center [655, 361] width 941 height 489
click at [275, 353] on input "text" at bounding box center [245, 338] width 120 height 30
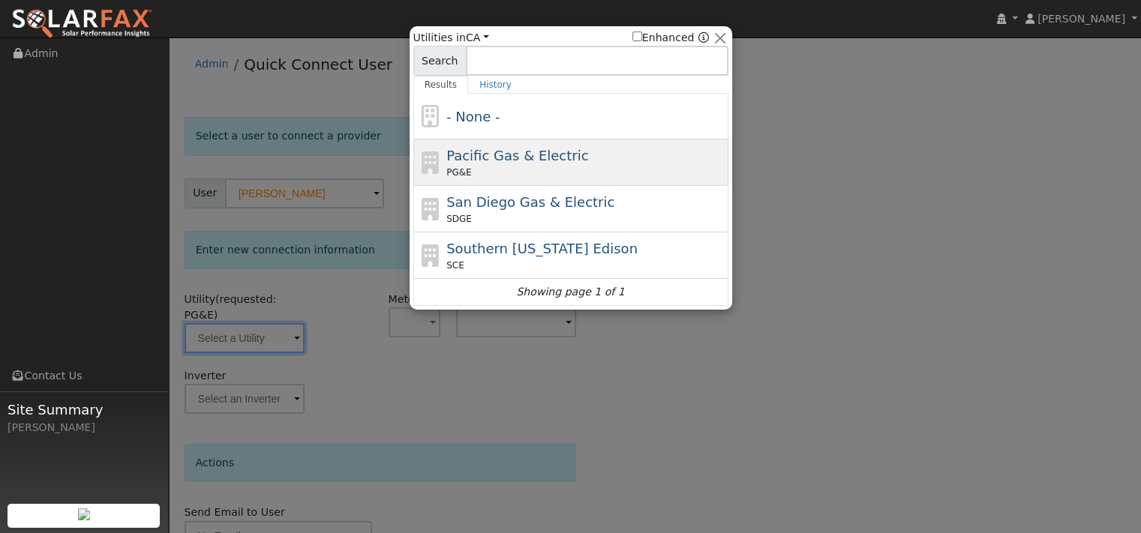
click at [521, 164] on span "Pacific Gas & Electric" at bounding box center [517, 156] width 142 height 16
type input "PG&E"
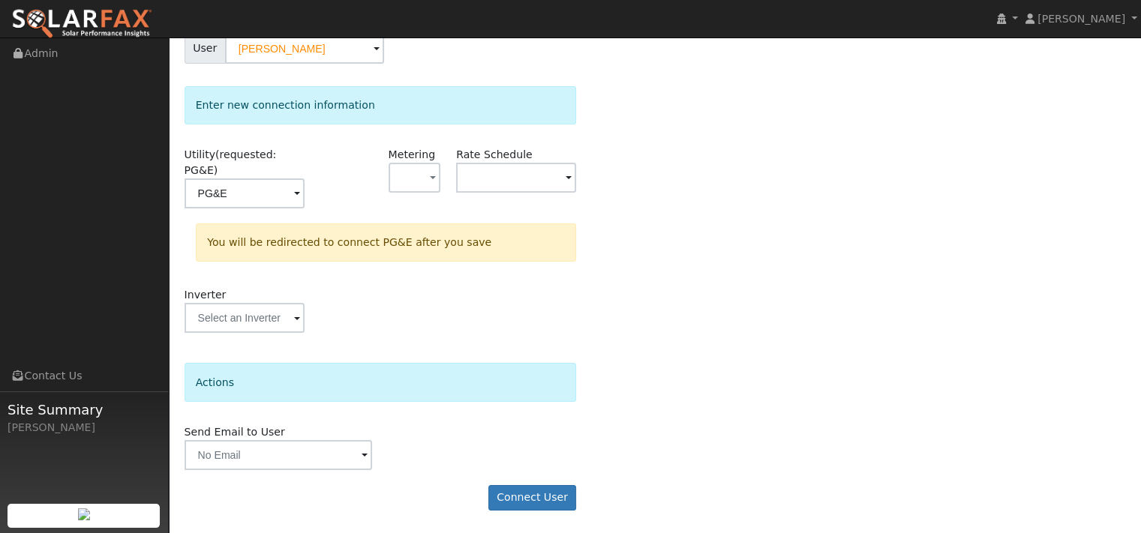
scroll to position [216, 0]
click at [550, 488] on button "Connect User" at bounding box center [532, 498] width 89 height 26
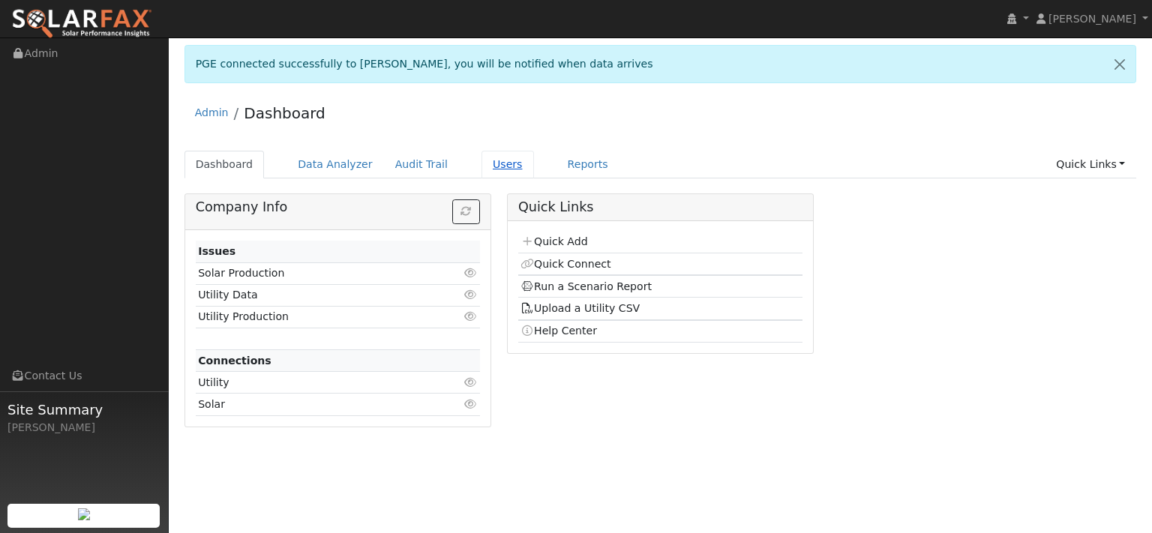
click at [530, 179] on link "Users" at bounding box center [508, 165] width 53 height 28
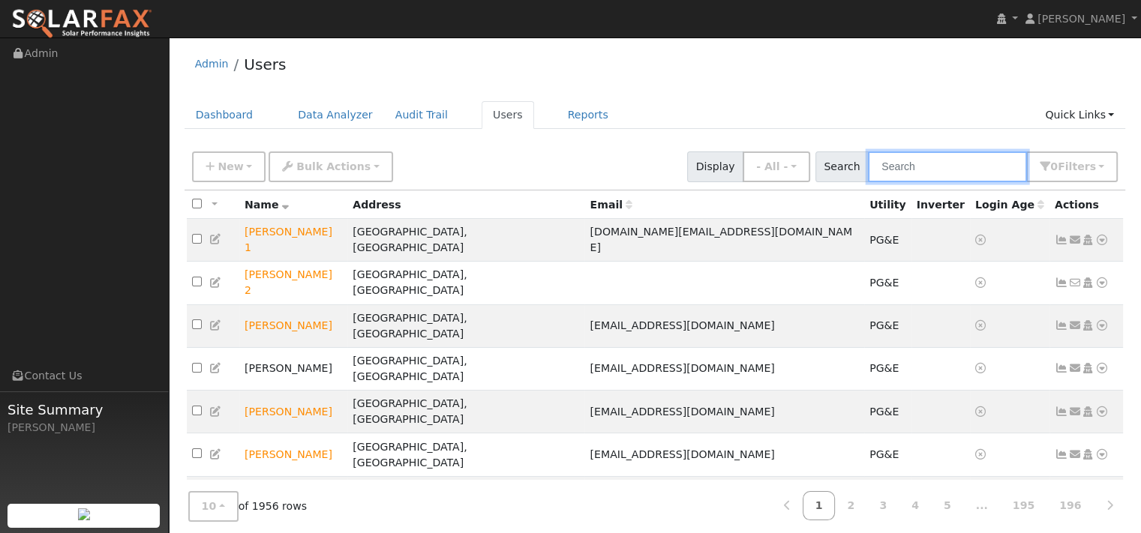
click at [872, 182] on input "text" at bounding box center [947, 167] width 159 height 31
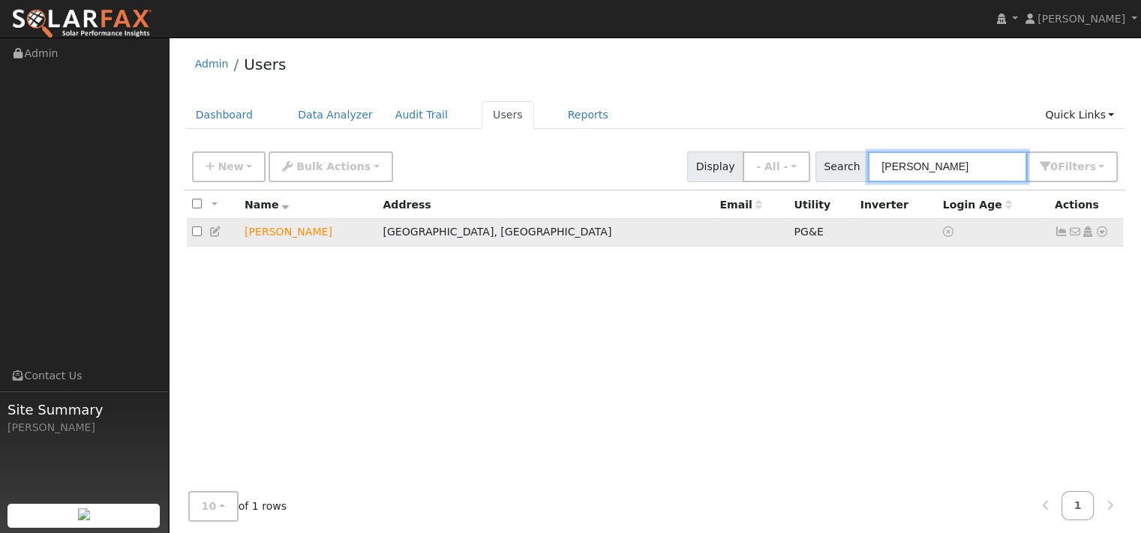
type input "ann natali"
click at [1098, 237] on icon at bounding box center [1102, 232] width 14 height 11
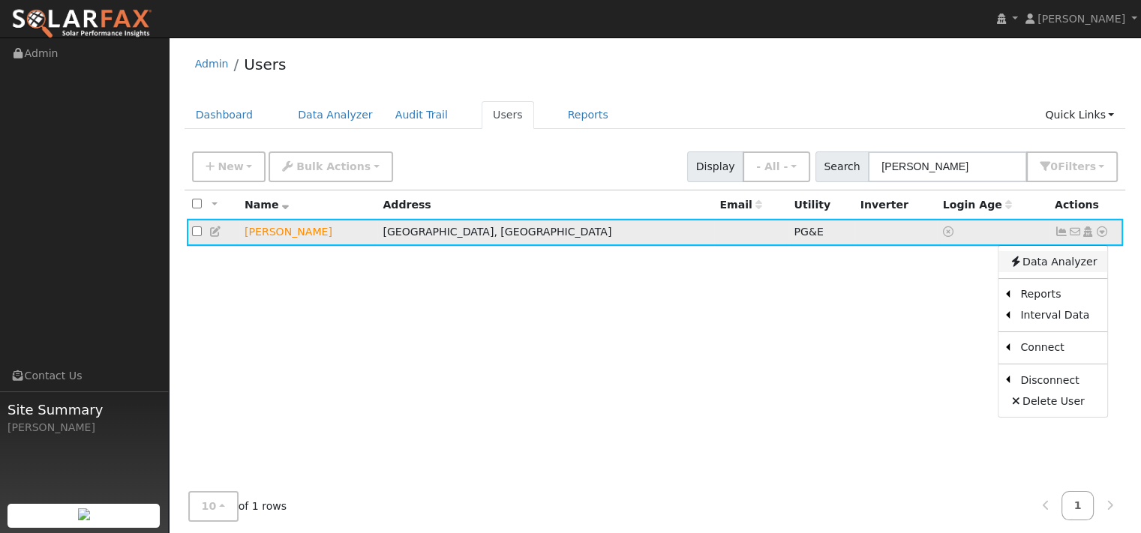
click at [1069, 272] on link "Data Analyzer" at bounding box center [1052, 261] width 109 height 21
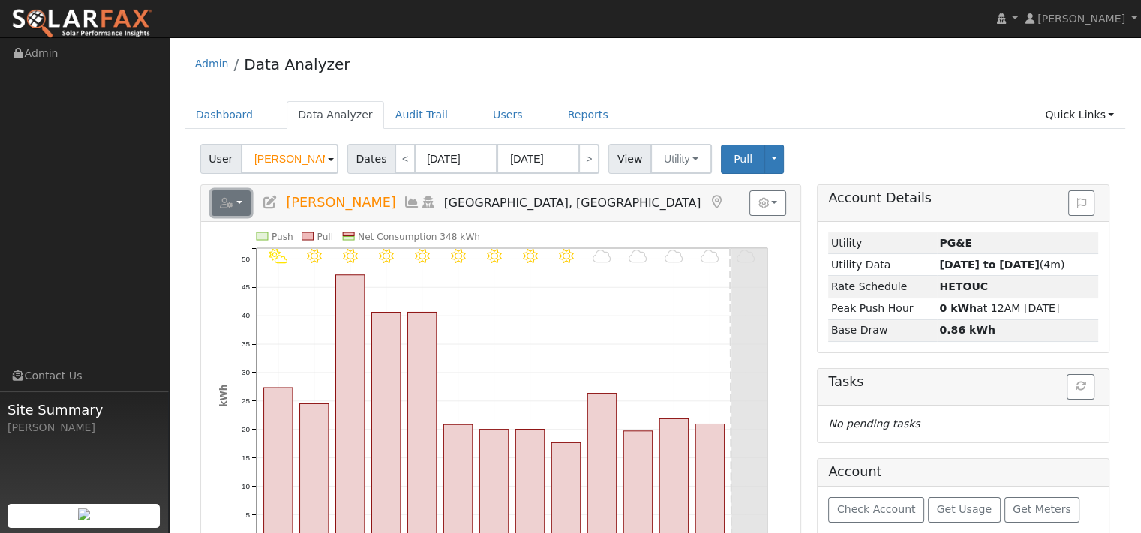
click at [234, 215] on button "button" at bounding box center [232, 204] width 40 height 26
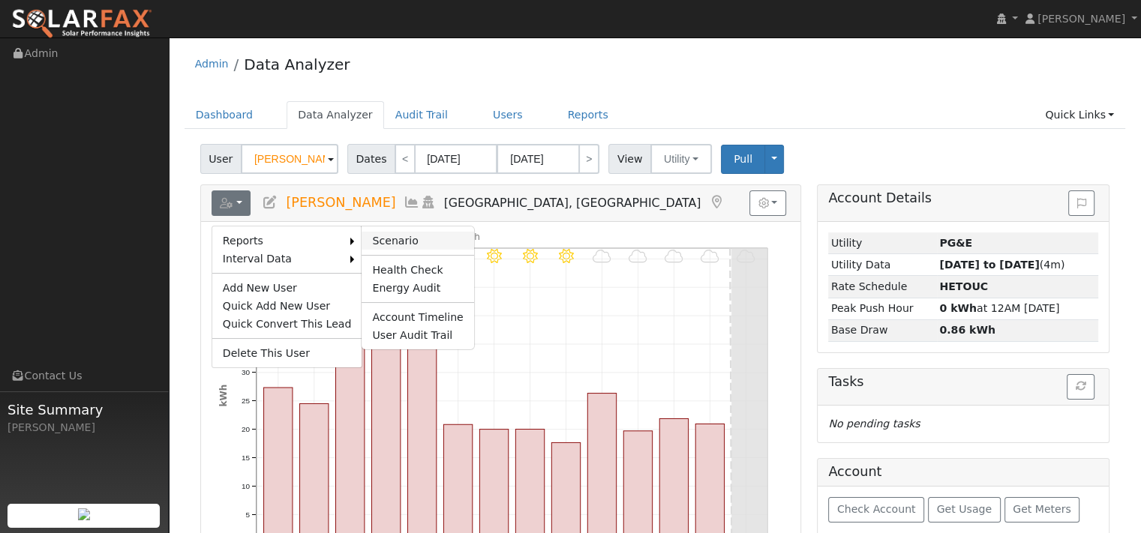
click at [400, 250] on link "Scenario" at bounding box center [418, 241] width 112 height 18
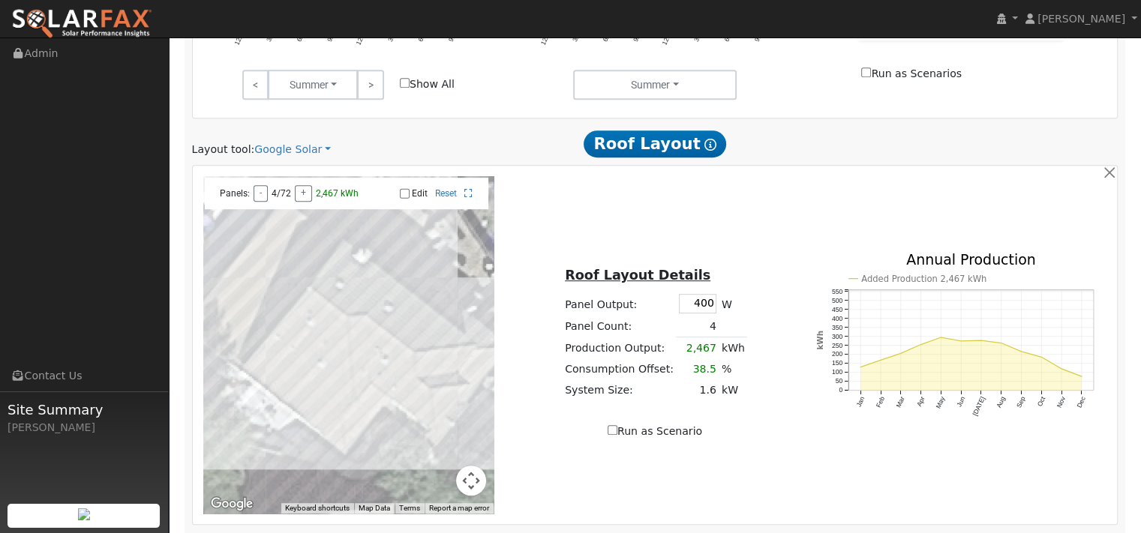
scroll to position [900, 0]
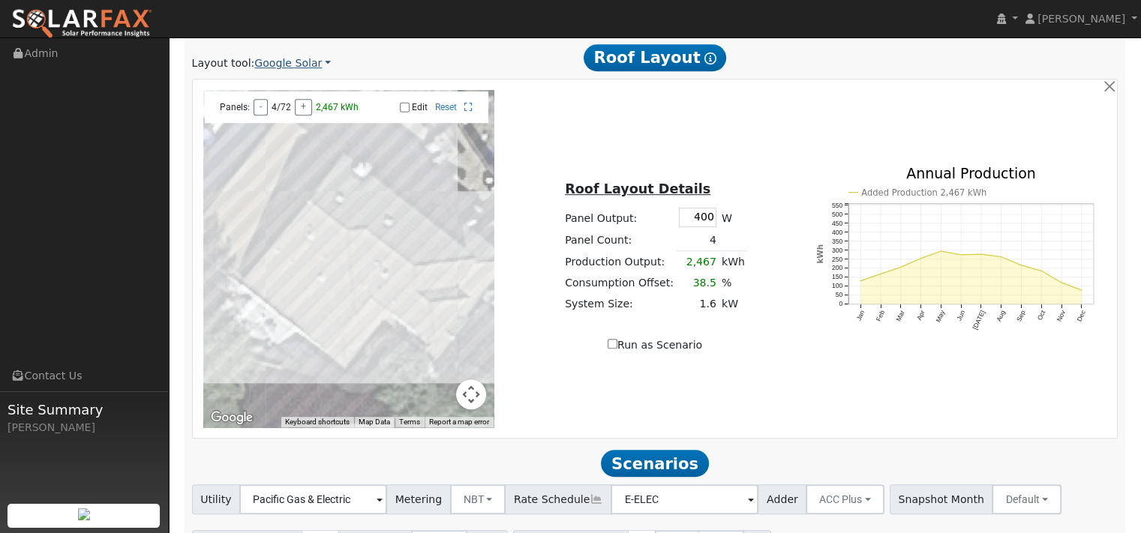
click at [327, 71] on link "Google Solar" at bounding box center [292, 64] width 77 height 16
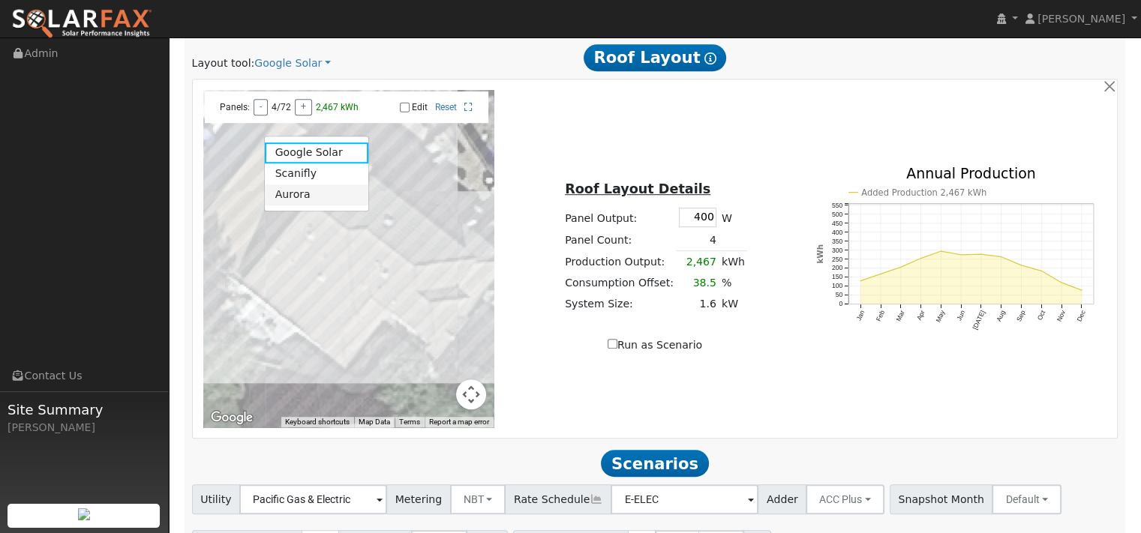
click at [314, 206] on link "Aurora" at bounding box center [317, 195] width 104 height 21
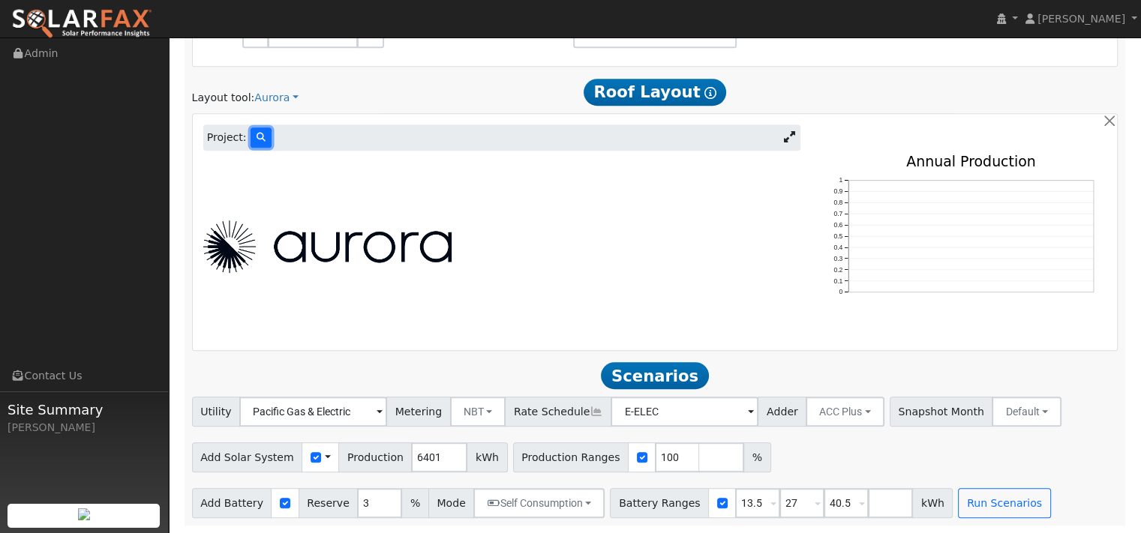
click at [271, 148] on button at bounding box center [261, 138] width 21 height 20
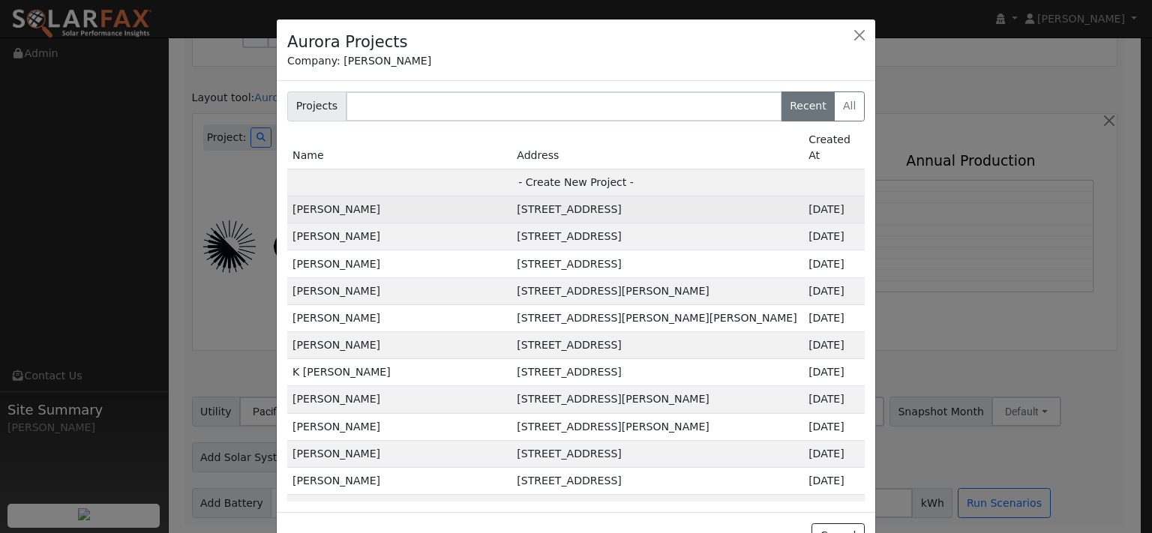
click at [302, 224] on td "[PERSON_NAME]" at bounding box center [399, 210] width 224 height 27
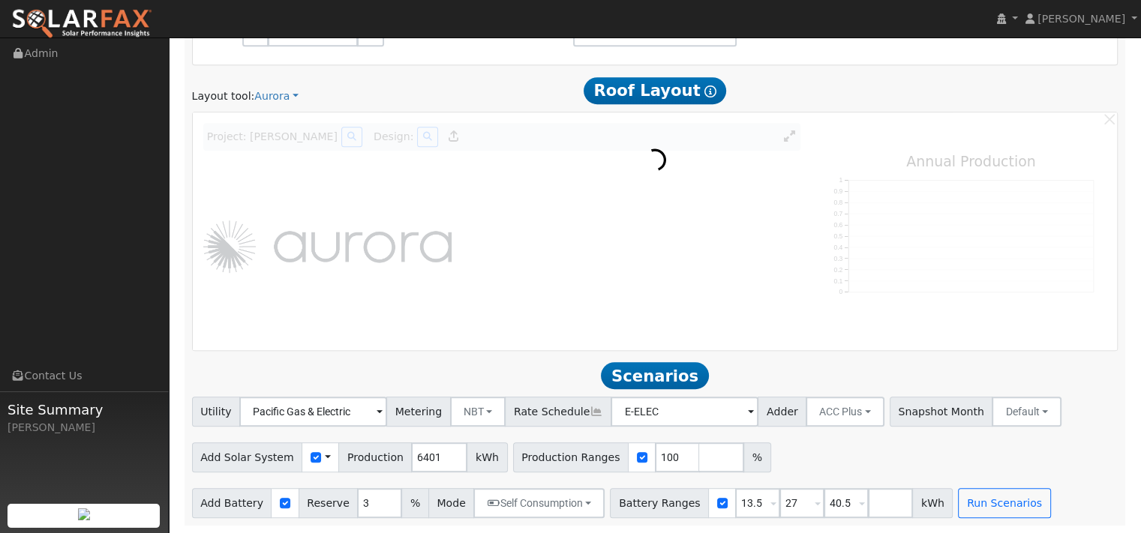
scroll to position [903, 0]
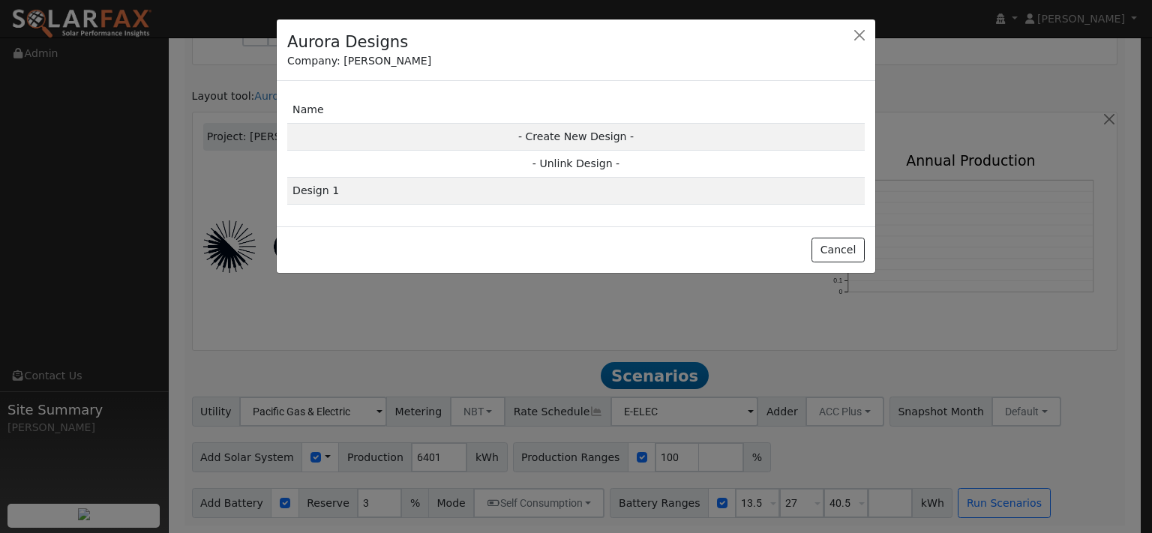
click at [302, 205] on td "Design 1" at bounding box center [576, 191] width 578 height 27
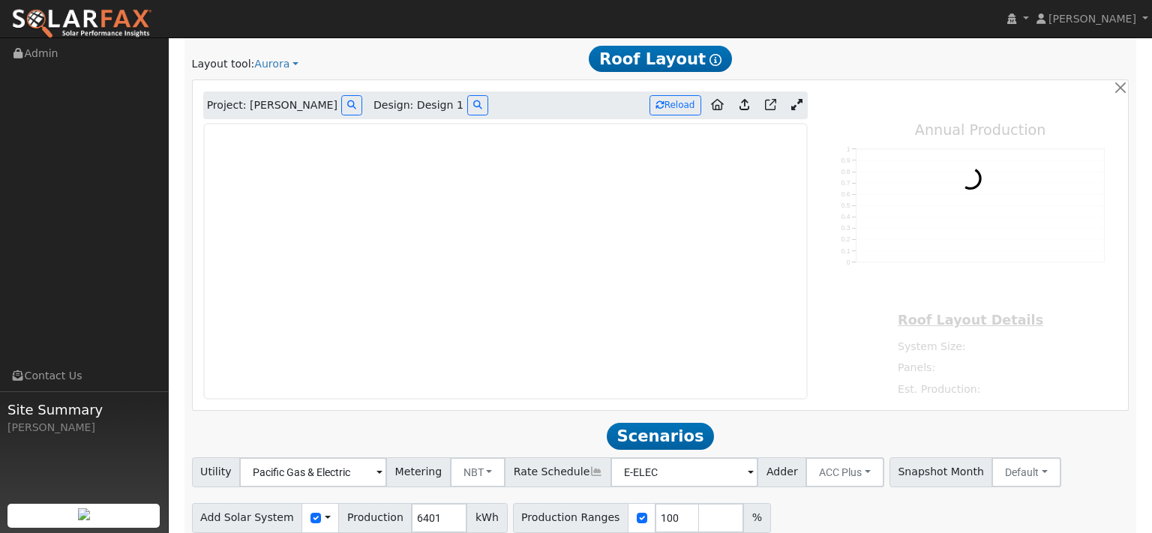
type input "0"
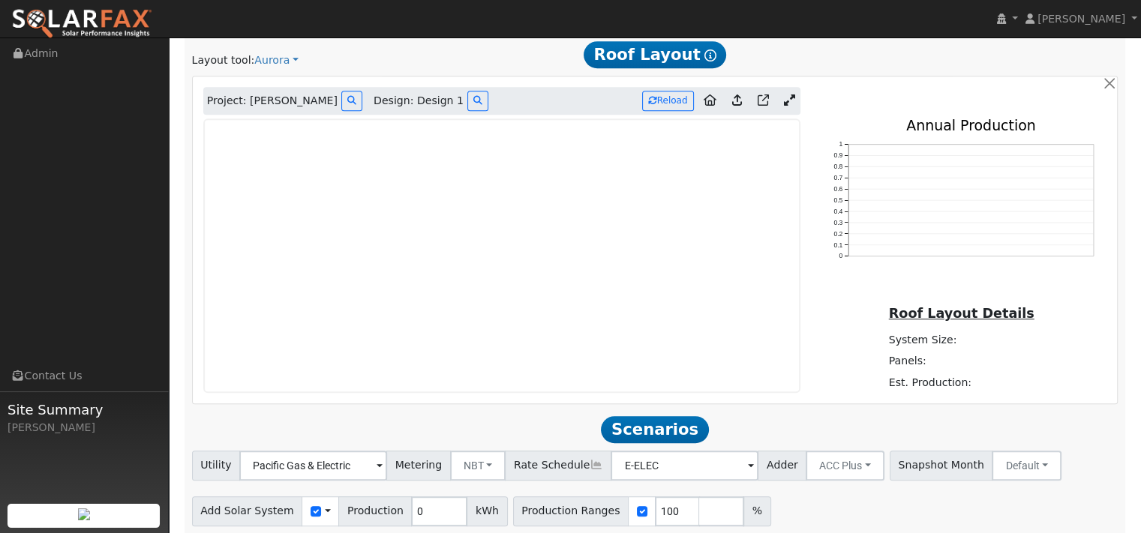
click at [732, 106] on icon at bounding box center [737, 100] width 10 height 11
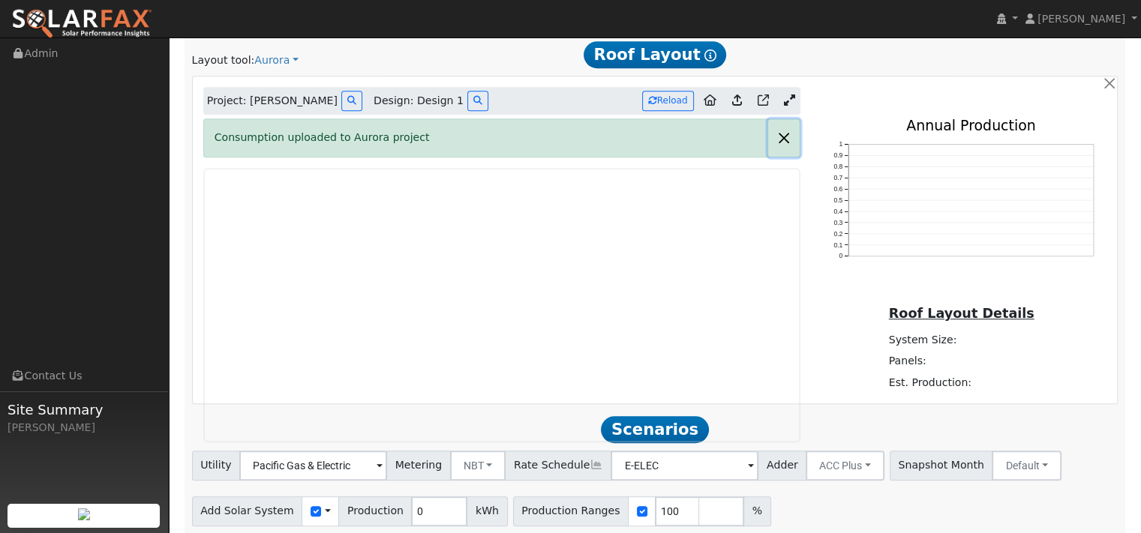
click at [774, 156] on button "button" at bounding box center [784, 137] width 32 height 37
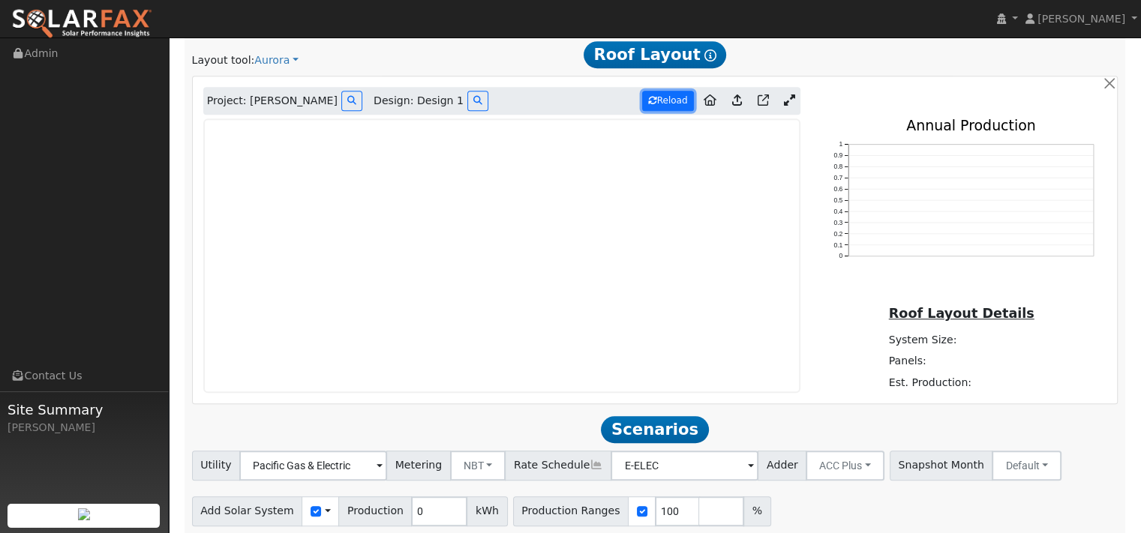
click at [645, 111] on button "Reload" at bounding box center [668, 101] width 52 height 20
click at [758, 106] on icon at bounding box center [763, 100] width 11 height 11
